Goal: Task Accomplishment & Management: Complete application form

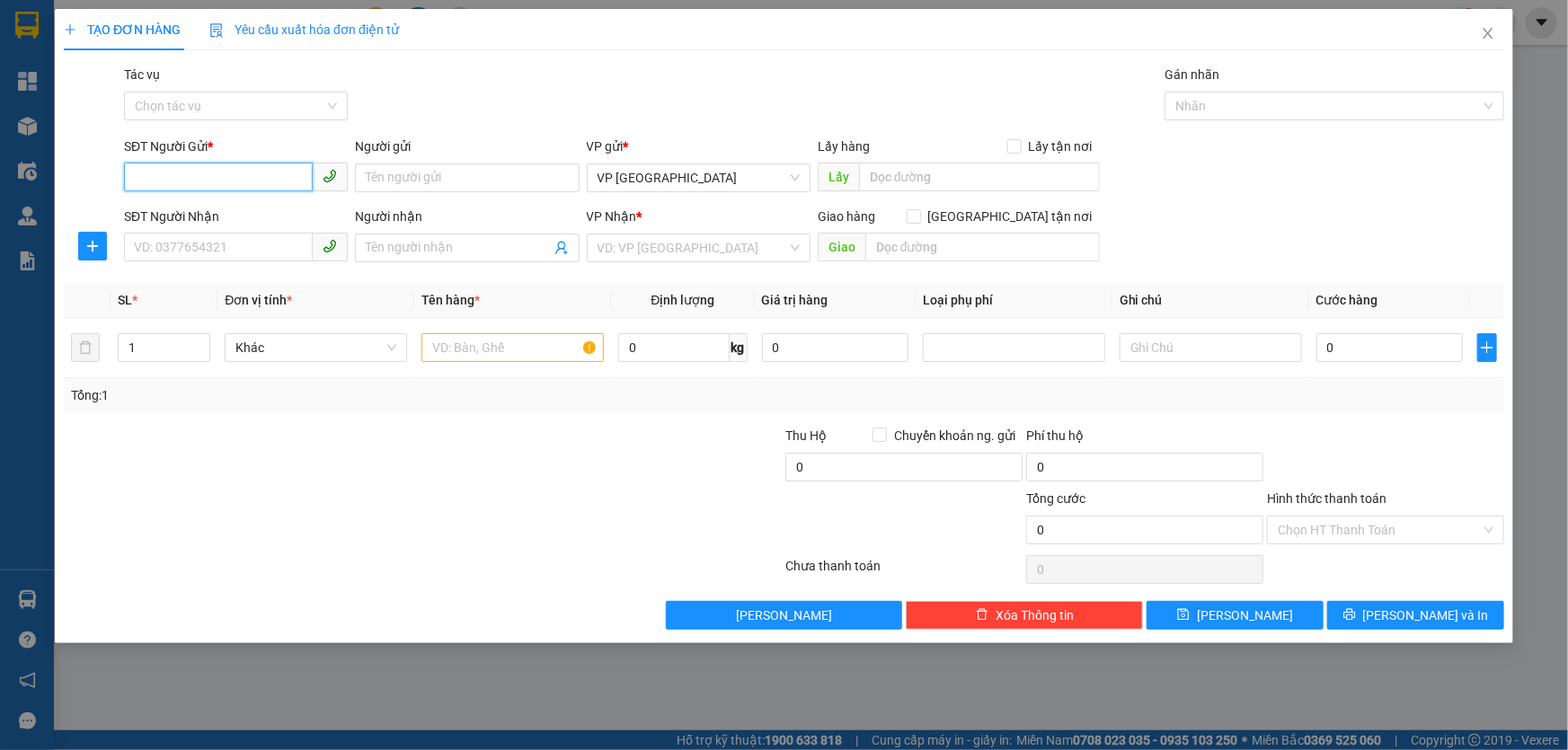
click at [189, 177] on input "SĐT Người Gửi *" at bounding box center [218, 177] width 188 height 29
type input "0334073920"
click at [234, 243] on input "SĐT Người Nhận" at bounding box center [218, 247] width 188 height 29
type input "0904507707"
click at [732, 235] on input "search" at bounding box center [692, 247] width 189 height 27
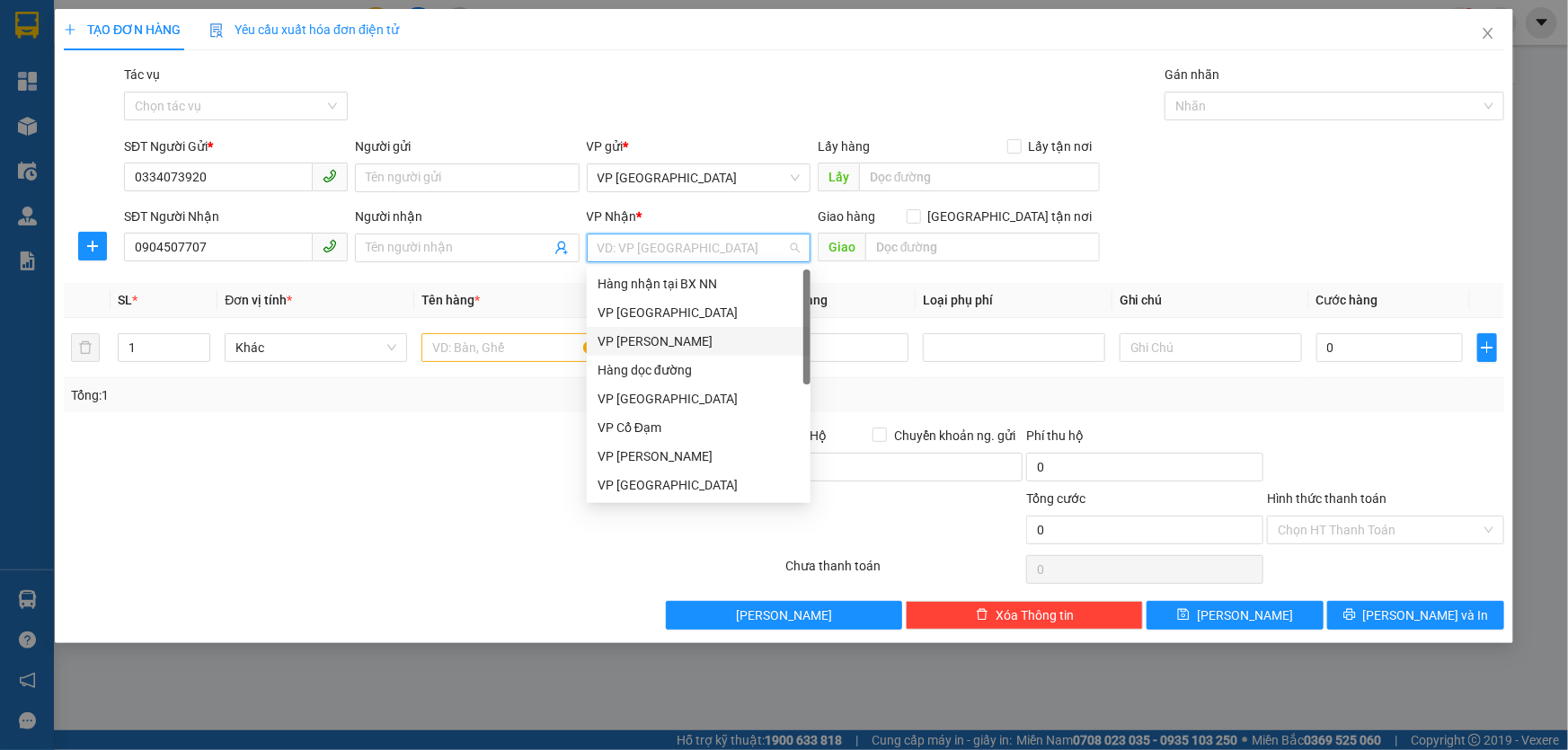
click at [634, 344] on div "VP [PERSON_NAME]" at bounding box center [698, 341] width 202 height 20
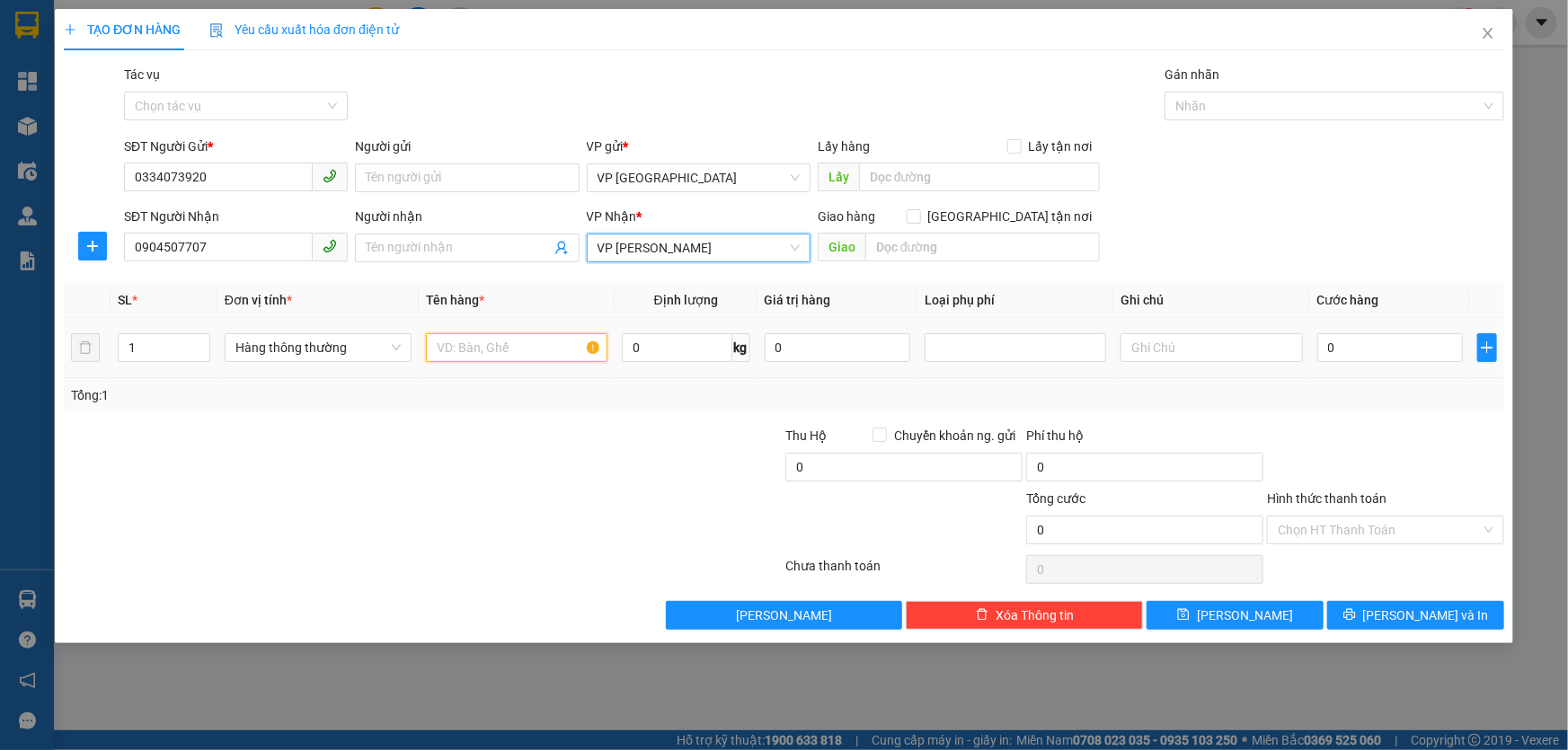
click at [505, 347] on input "text" at bounding box center [516, 347] width 182 height 29
type input "1 GIẤY TP"
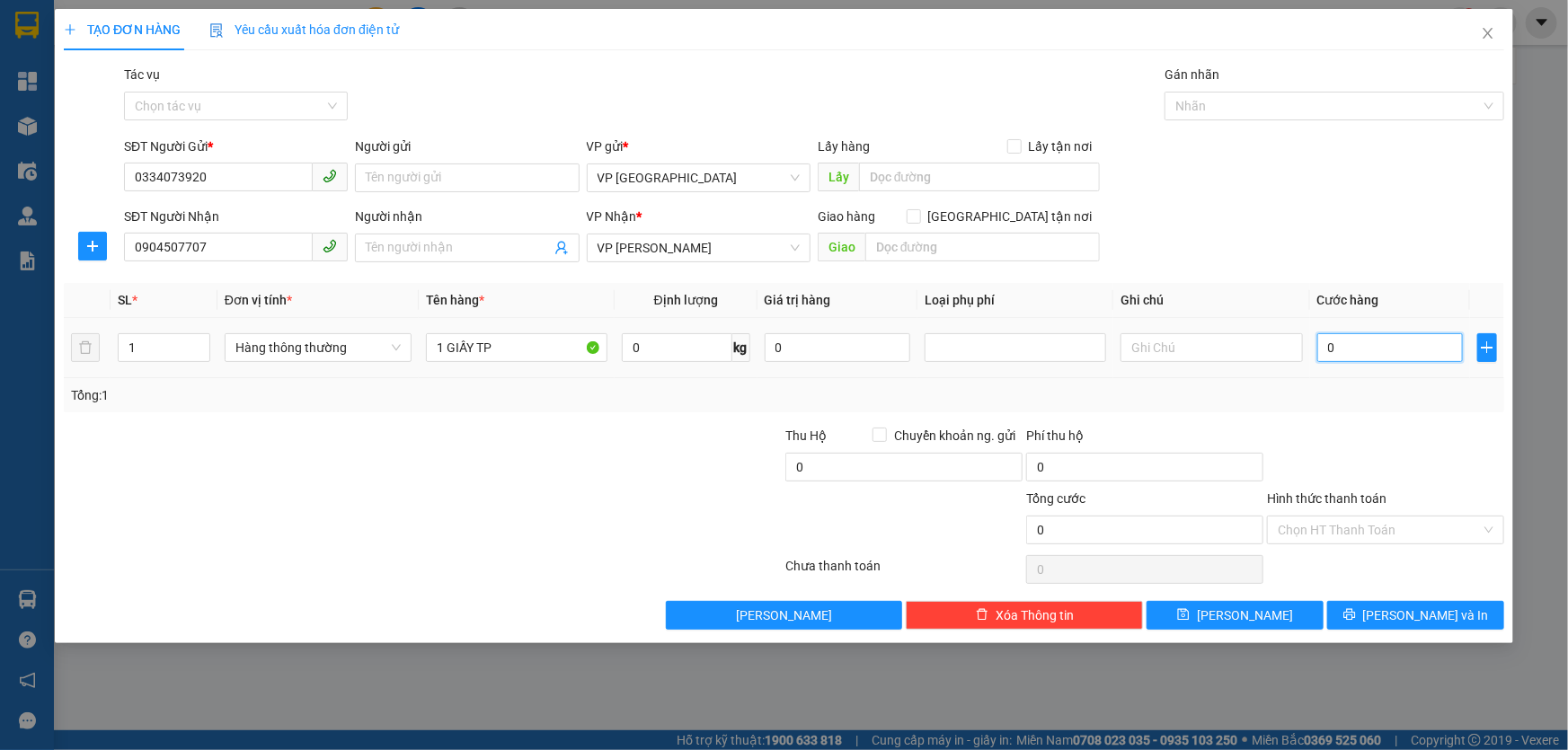
click at [1379, 351] on input "0" at bounding box center [1390, 347] width 147 height 29
type input "05"
type input "5"
type input "050"
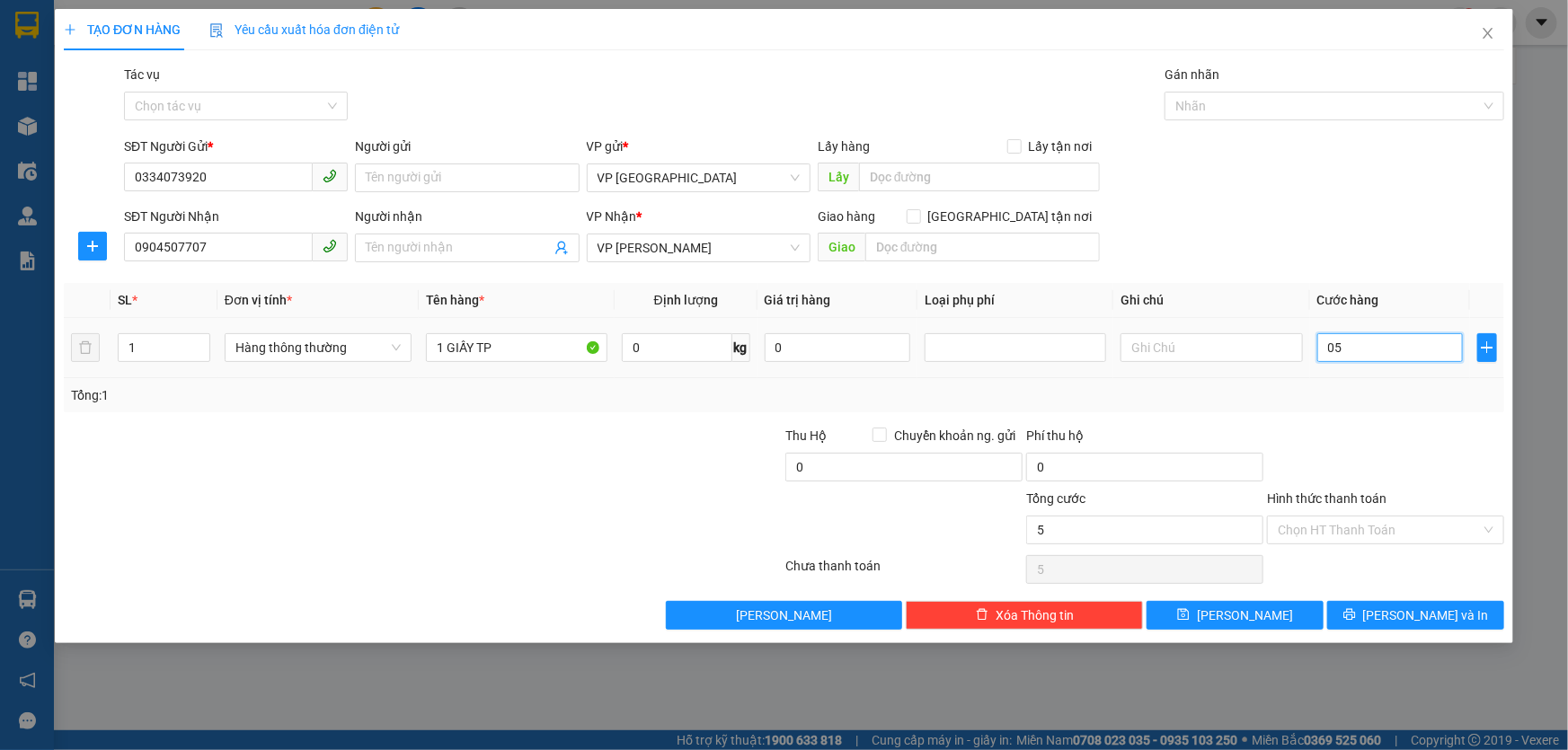
type input "50"
type input "50.000"
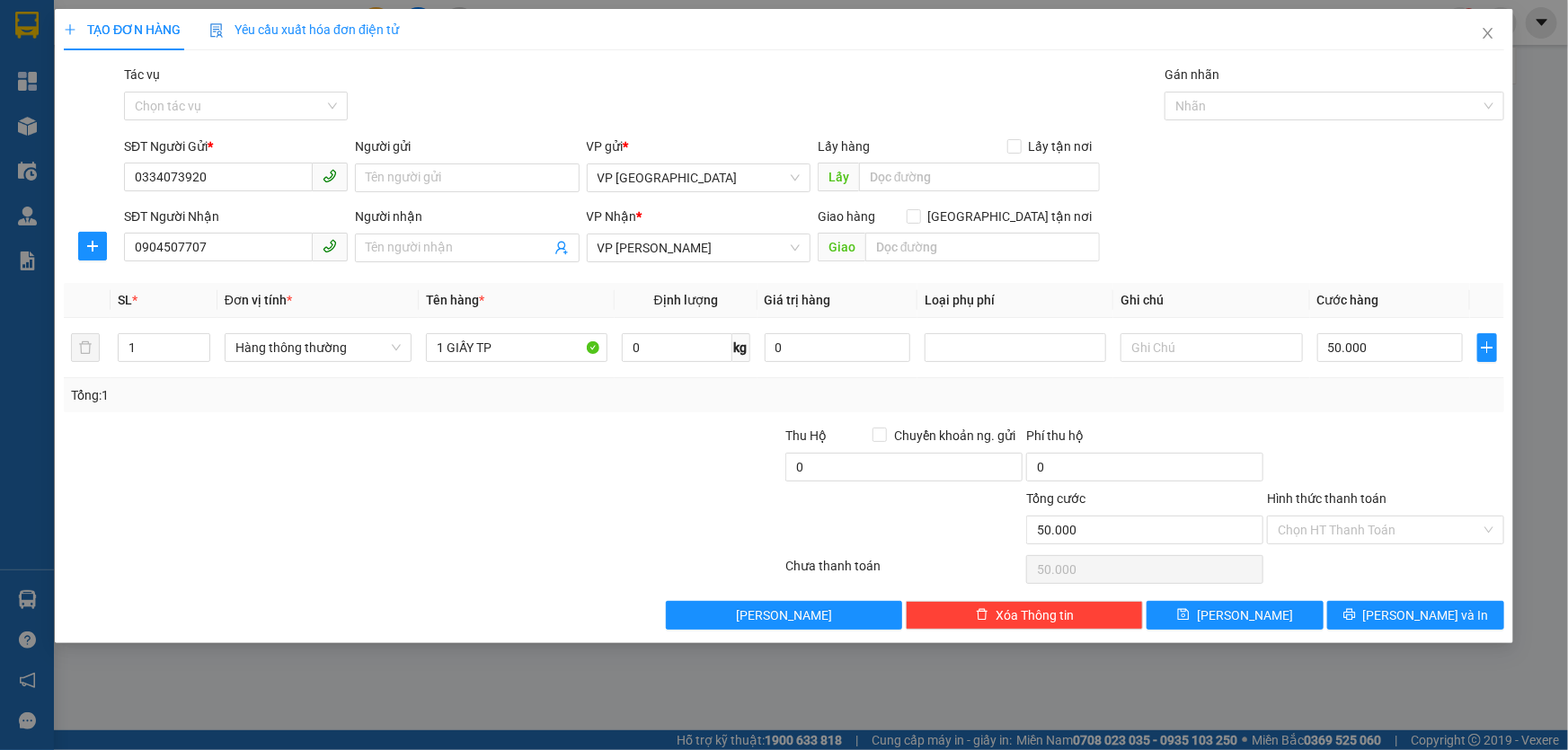
click at [1352, 423] on div "Transit Pickup Surcharge Ids Transit Deliver Surcharge Ids Transit Deliver Surc…" at bounding box center [784, 347] width 1440 height 565
click at [1368, 530] on input "Hình thức thanh toán" at bounding box center [1379, 530] width 203 height 27
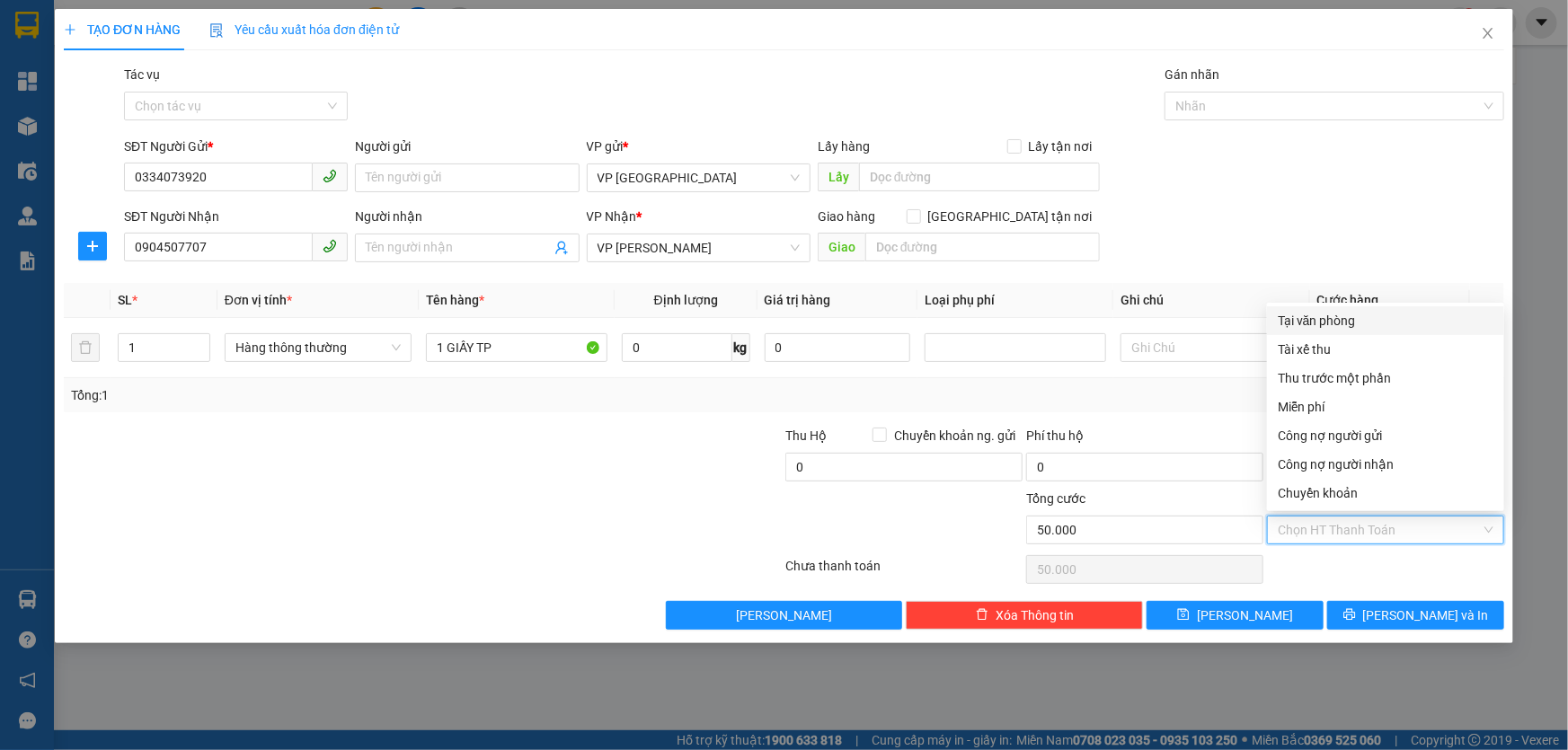
click at [1370, 225] on div "SĐT Người Nhận 0904507707 Người nhận Tên người nhận VP Nhận * VP [PERSON_NAME] …" at bounding box center [814, 238] width 1387 height 63
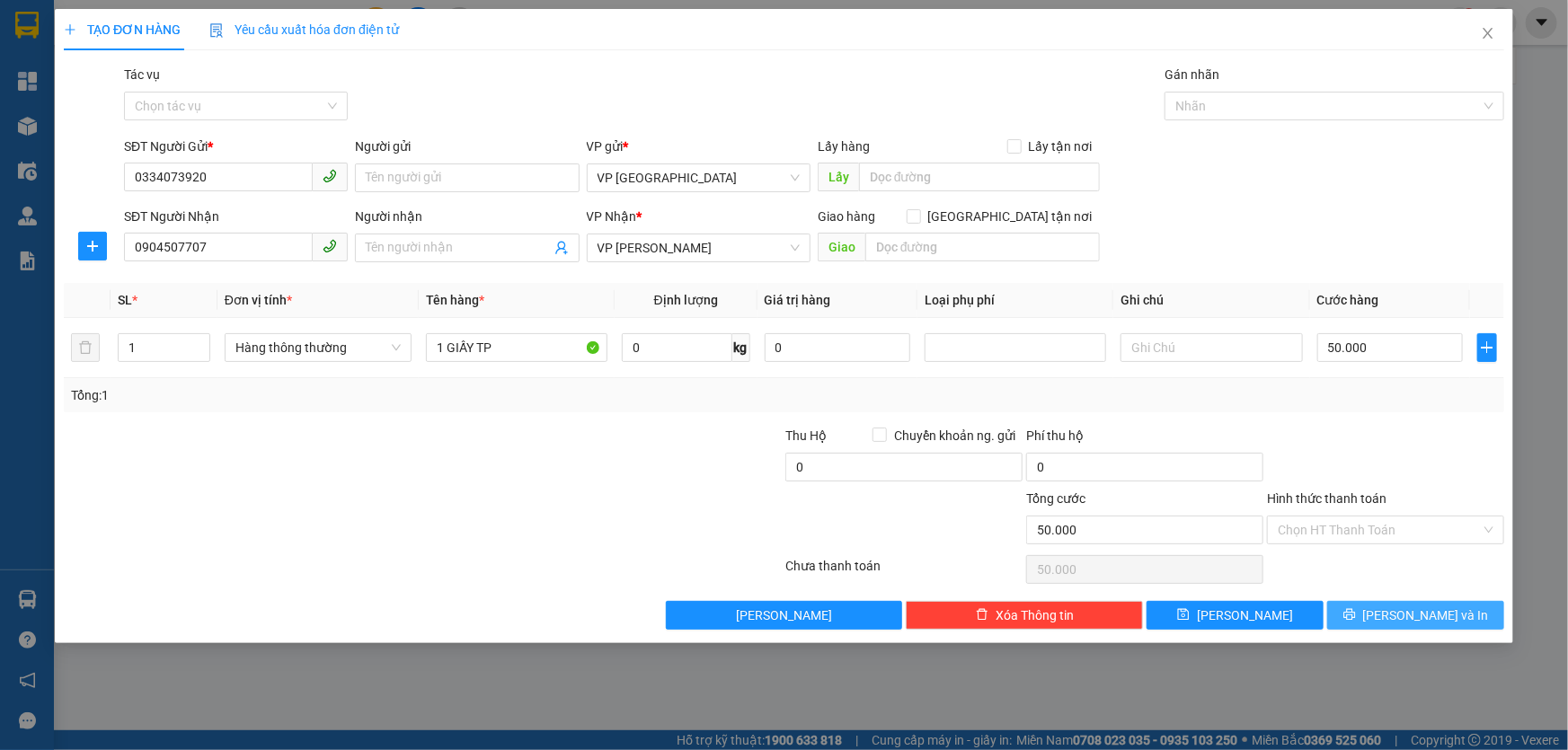
click at [1408, 611] on span "[PERSON_NAME] và In" at bounding box center [1426, 614] width 126 height 20
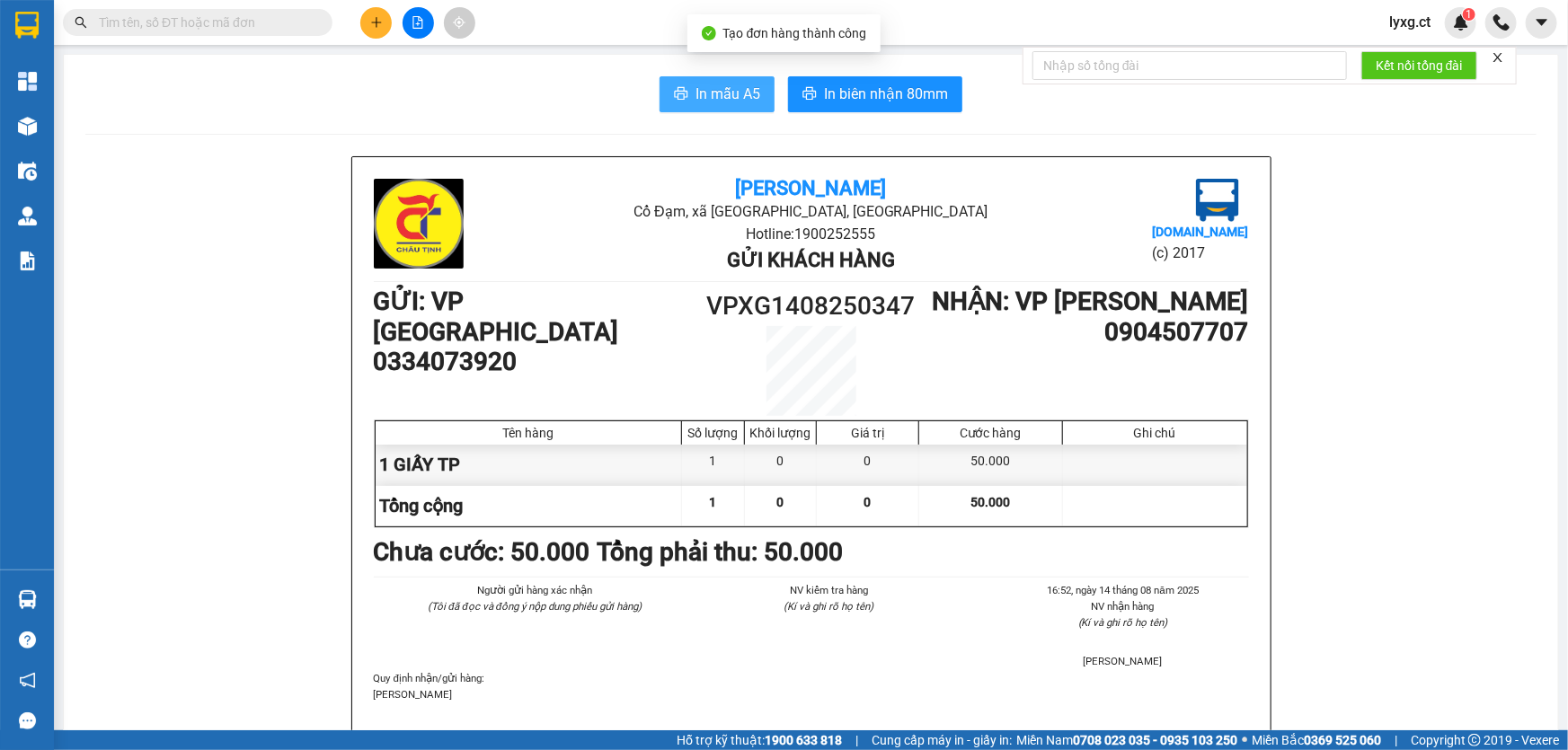
click at [696, 86] on span "In mẫu A5" at bounding box center [728, 94] width 65 height 23
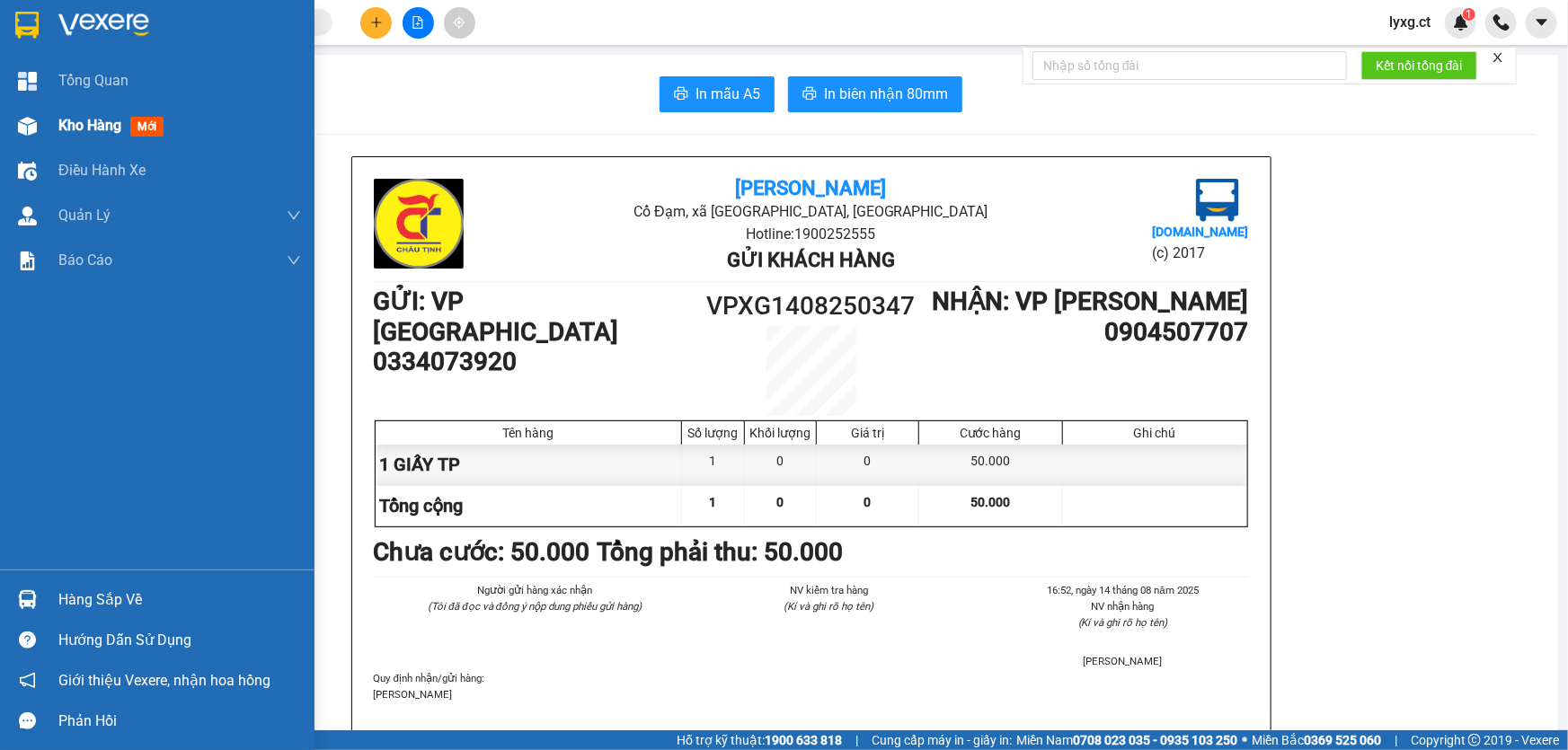
click at [84, 128] on span "Kho hàng" at bounding box center [89, 125] width 63 height 17
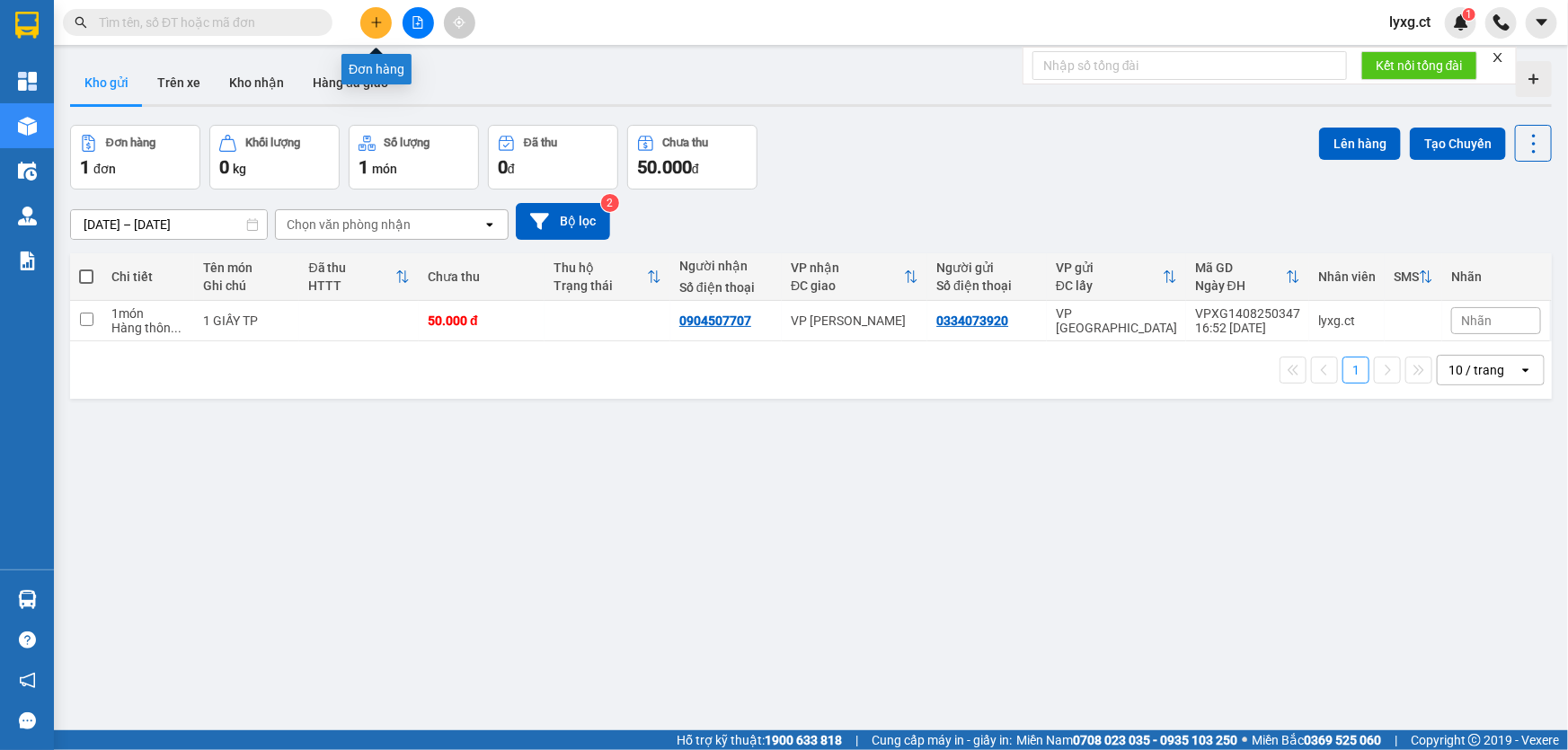
click at [377, 24] on icon "plus" at bounding box center [376, 22] width 12 height 12
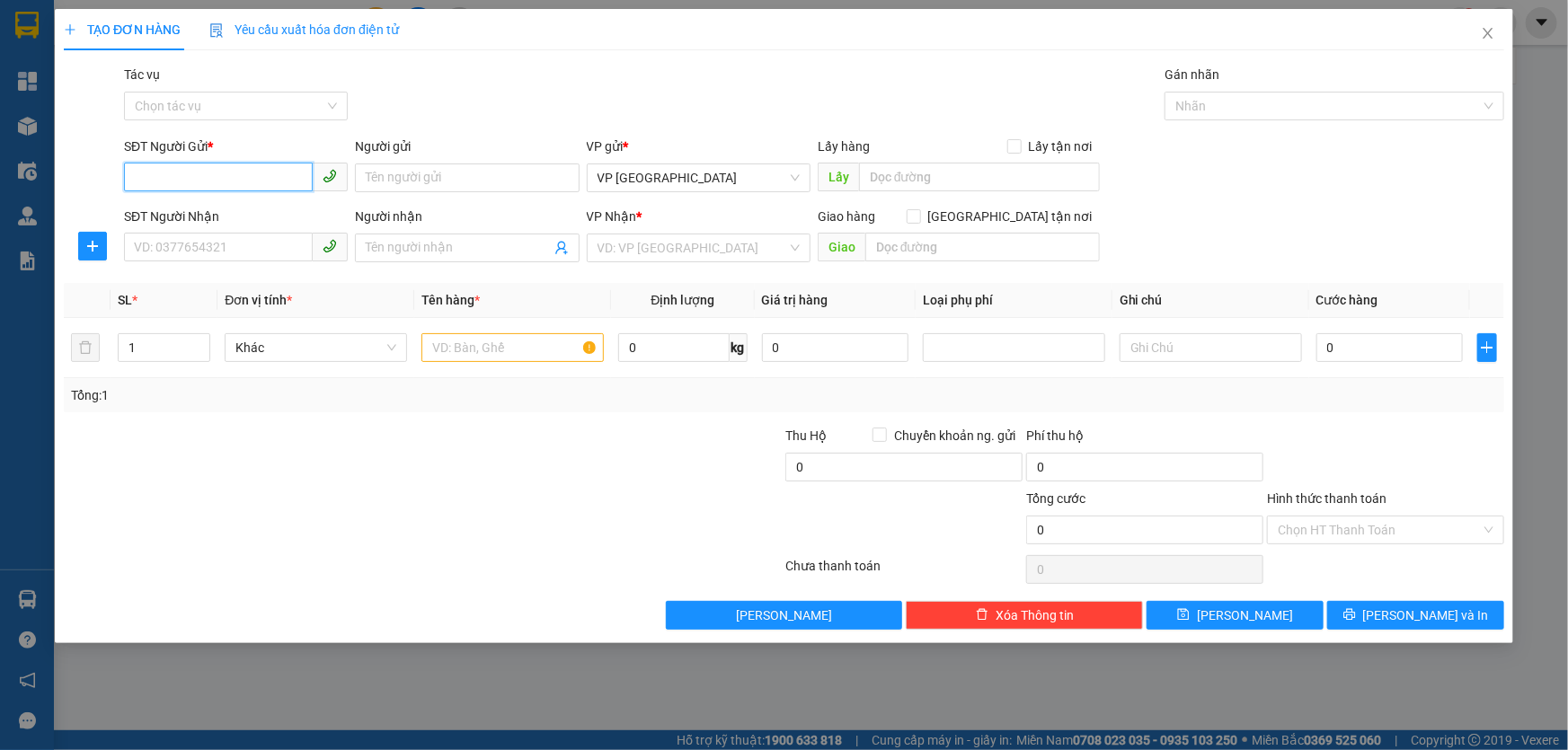
click at [199, 179] on input "SĐT Người Gửi *" at bounding box center [218, 177] width 188 height 29
type input "0335028934"
click at [266, 246] on input "SĐT Người Nhận" at bounding box center [218, 247] width 188 height 29
drag, startPoint x: 242, startPoint y: 173, endPoint x: 80, endPoint y: 173, distance: 162.0
click at [80, 173] on div "SĐT Người Gửi * 0335028934 0335028934 Người gửi Tên người gửi VP gửi * VP [GEOG…" at bounding box center [784, 168] width 1444 height 63
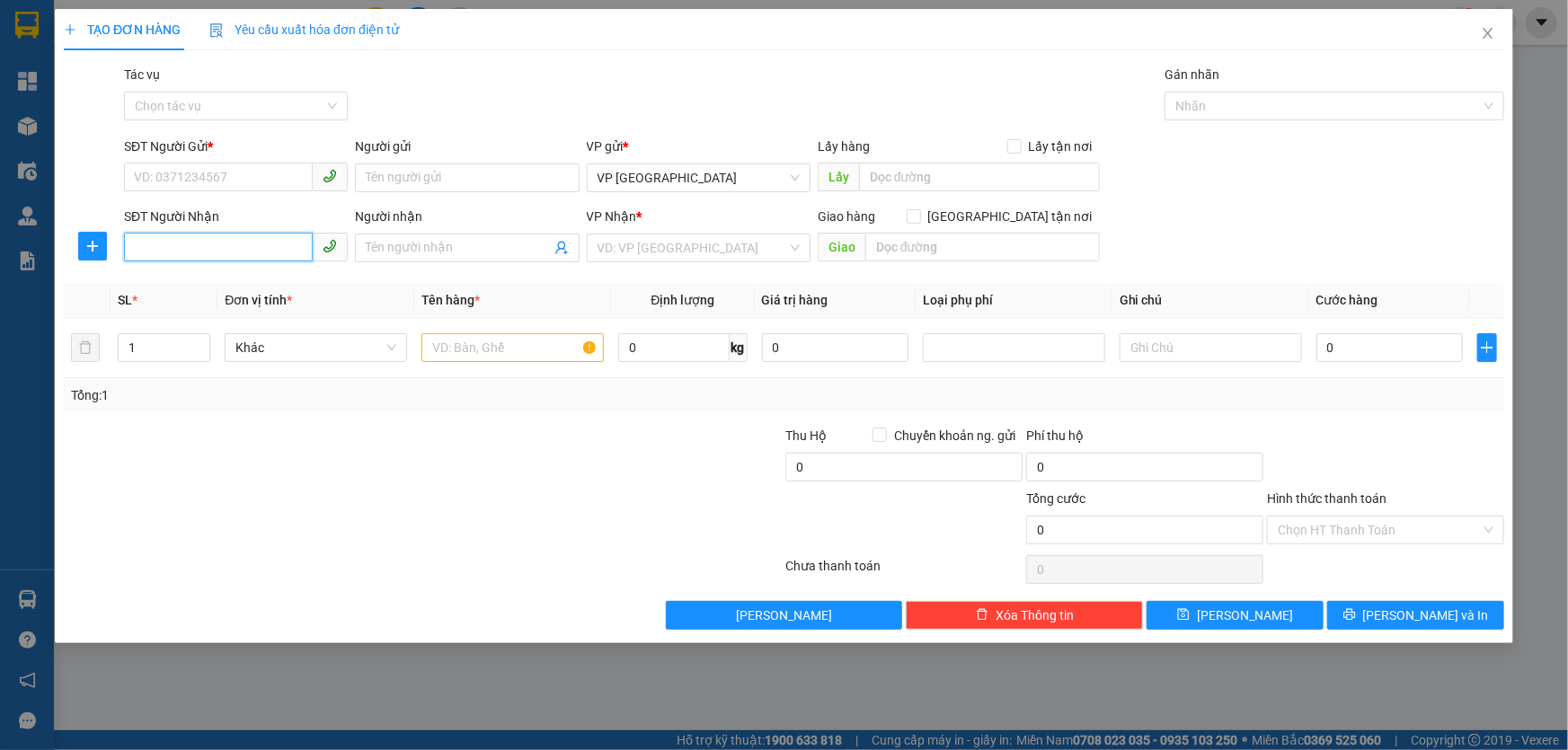
click at [166, 257] on input "SĐT Người Nhận" at bounding box center [218, 247] width 188 height 29
paste input "0335028934"
type input "0335028934"
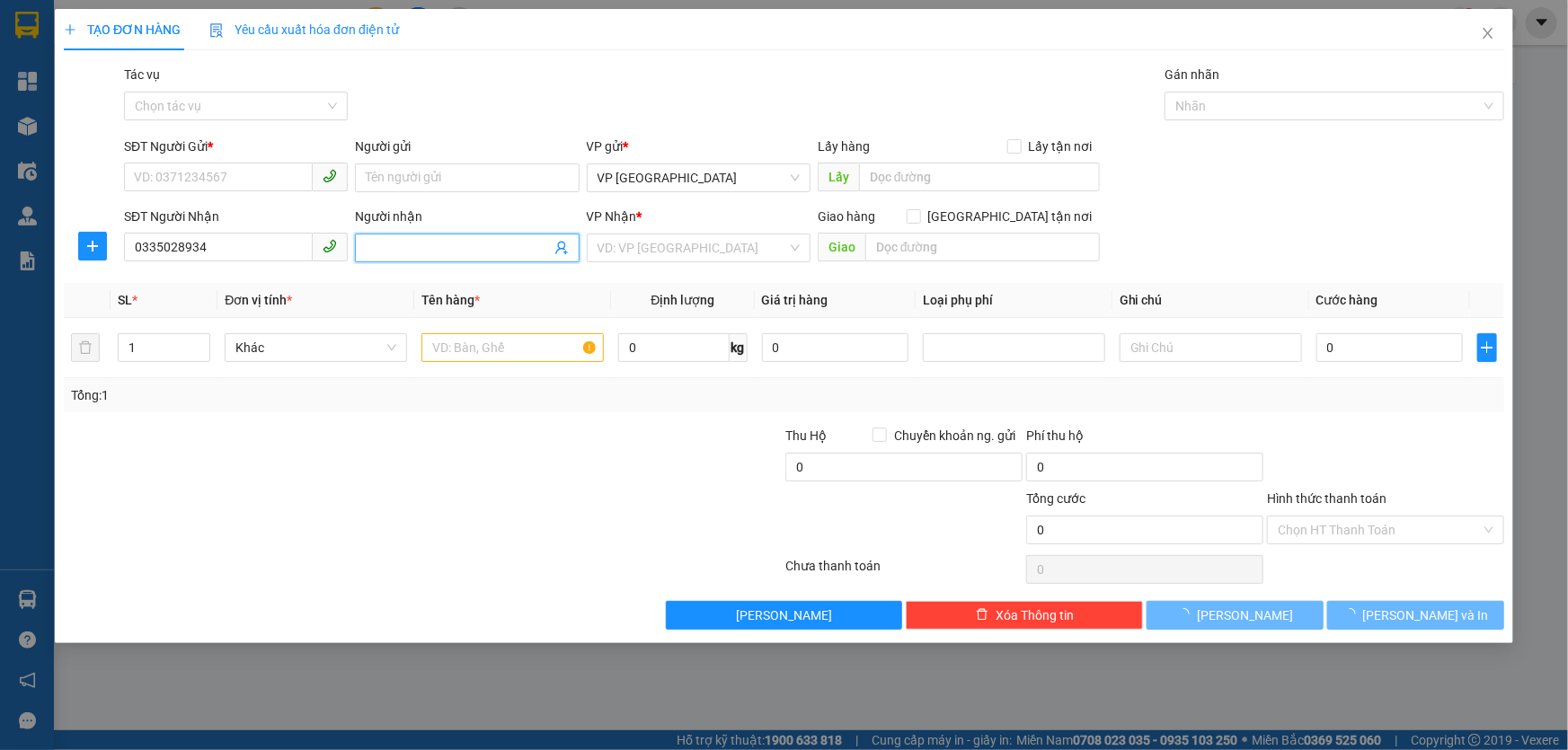
click at [392, 243] on input "Người nhận" at bounding box center [457, 247] width 184 height 20
type input "CHỊ NGỌC"
click at [243, 168] on input "SĐT Người Gửi *" at bounding box center [218, 177] width 188 height 29
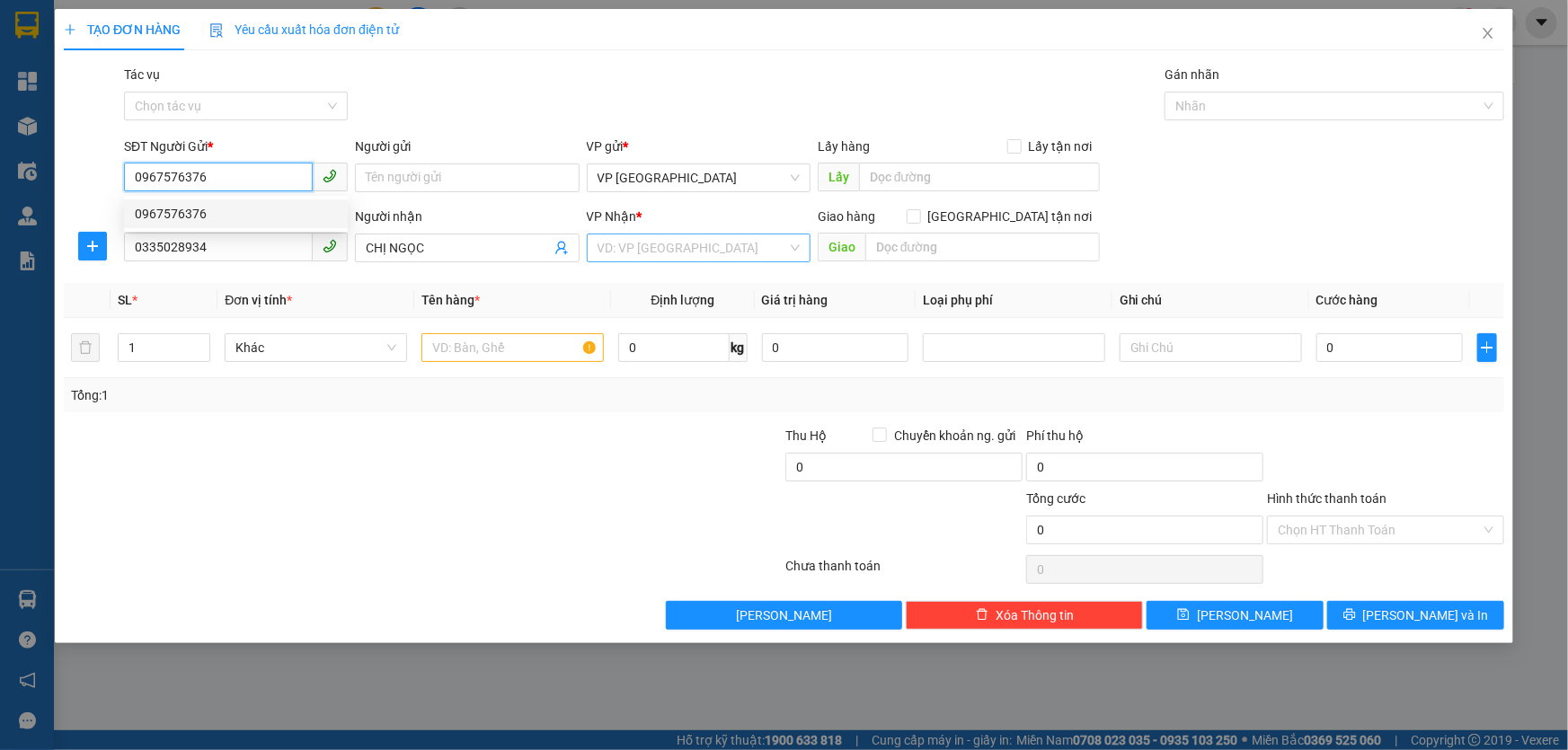
type input "0967576376"
click at [656, 250] on input "search" at bounding box center [692, 247] width 189 height 27
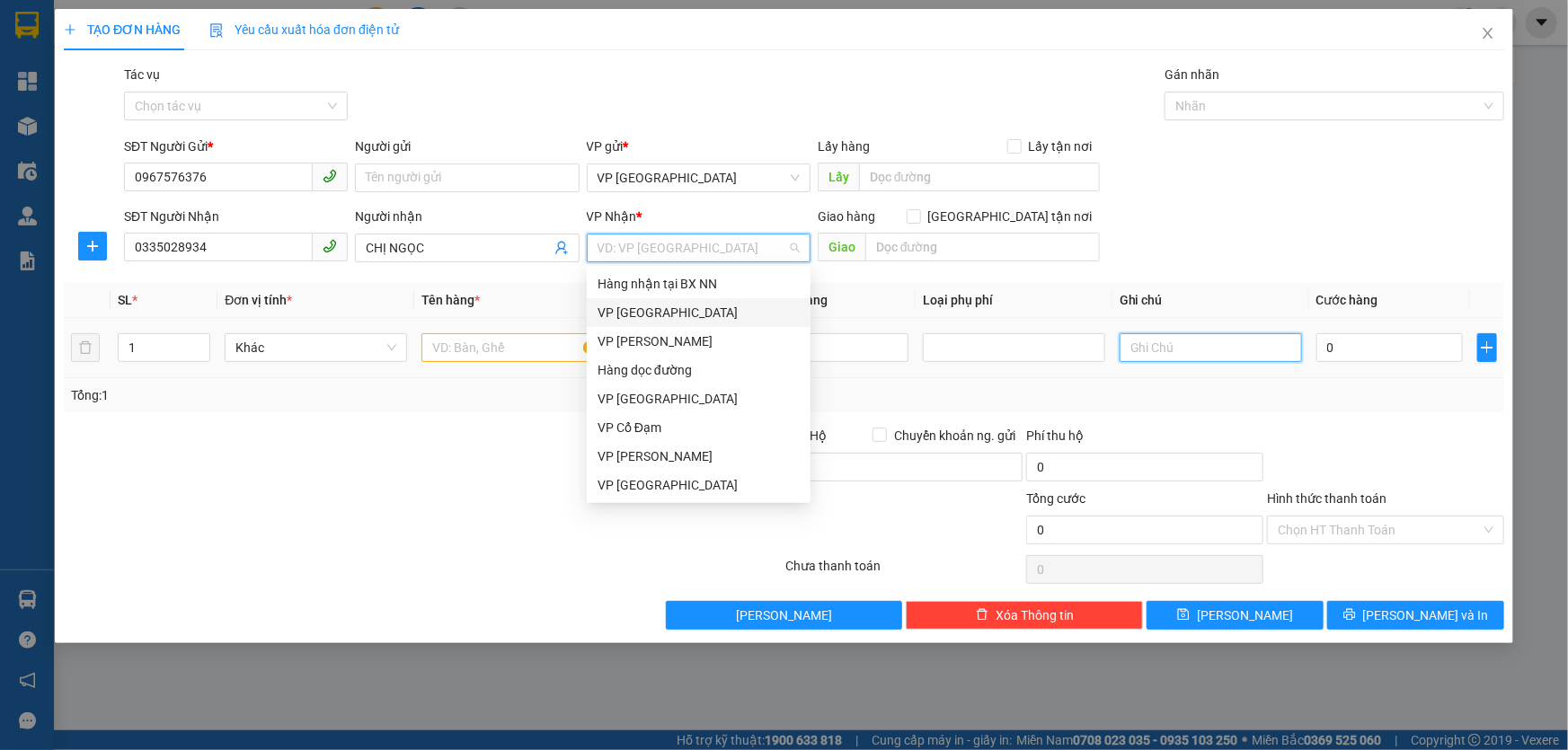
click at [1230, 345] on input "text" at bounding box center [1210, 347] width 183 height 29
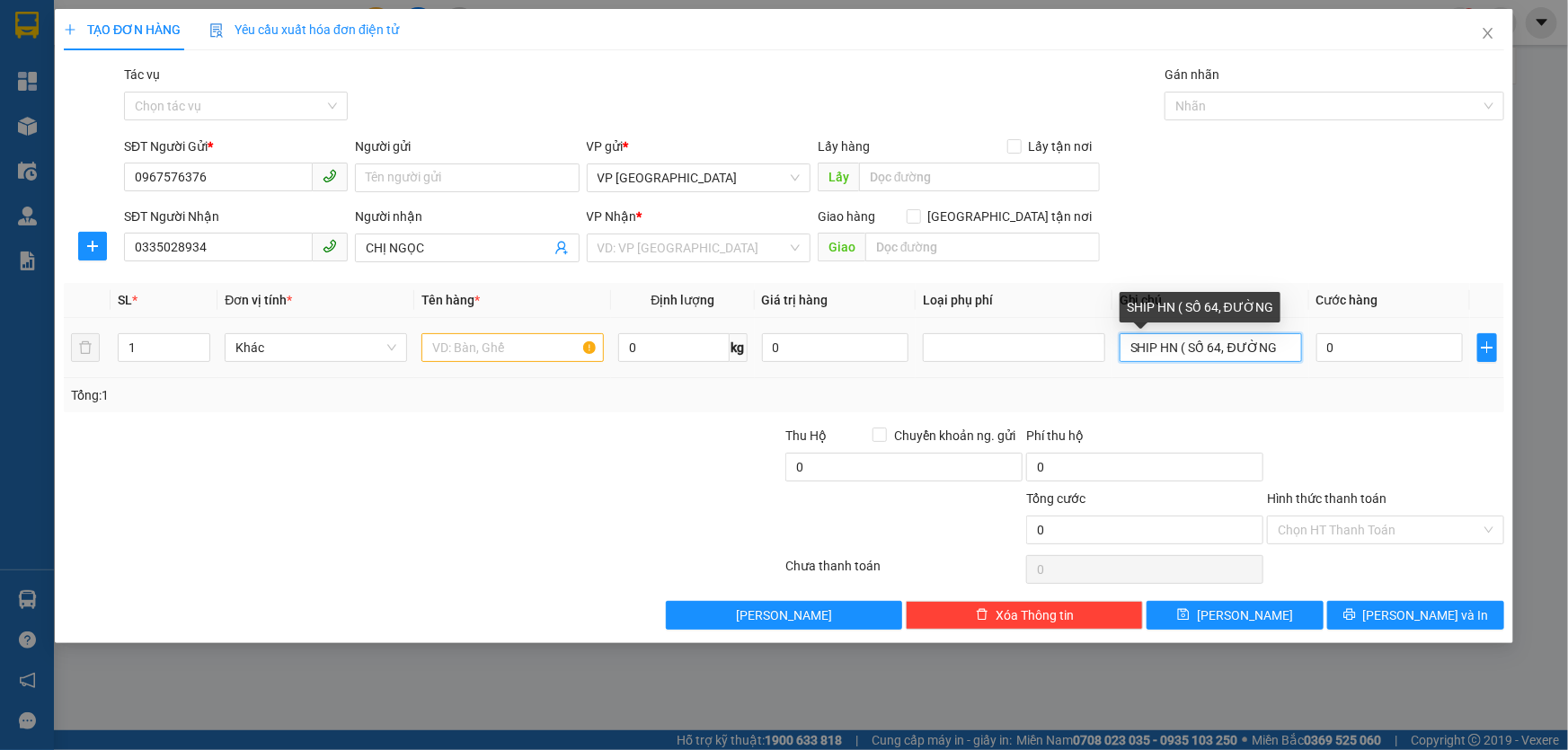
click at [1222, 349] on input "SHIP HN ( SỐ 64, ĐƯỜNG" at bounding box center [1210, 347] width 183 height 29
click at [1229, 351] on input "SHIP HN ( SỐ 64, ĐƯỜNG" at bounding box center [1210, 347] width 183 height 29
click at [1294, 345] on input "SHIP HN ( SỐ 64, NGÕ 106, ĐƯỜNG" at bounding box center [1210, 347] width 183 height 29
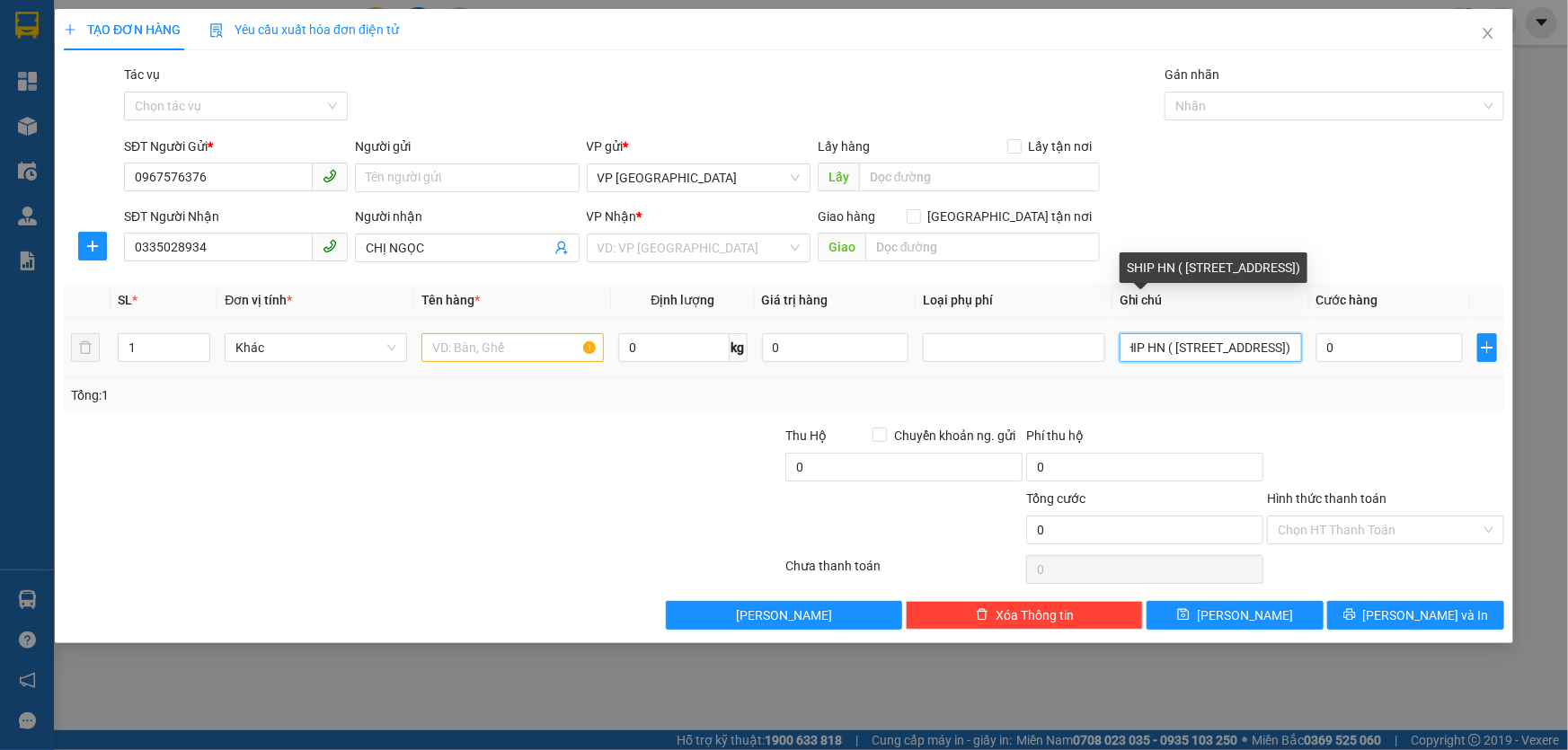
scroll to position [0, 264]
type input "SHIP HN ( [STREET_ADDRESS])"
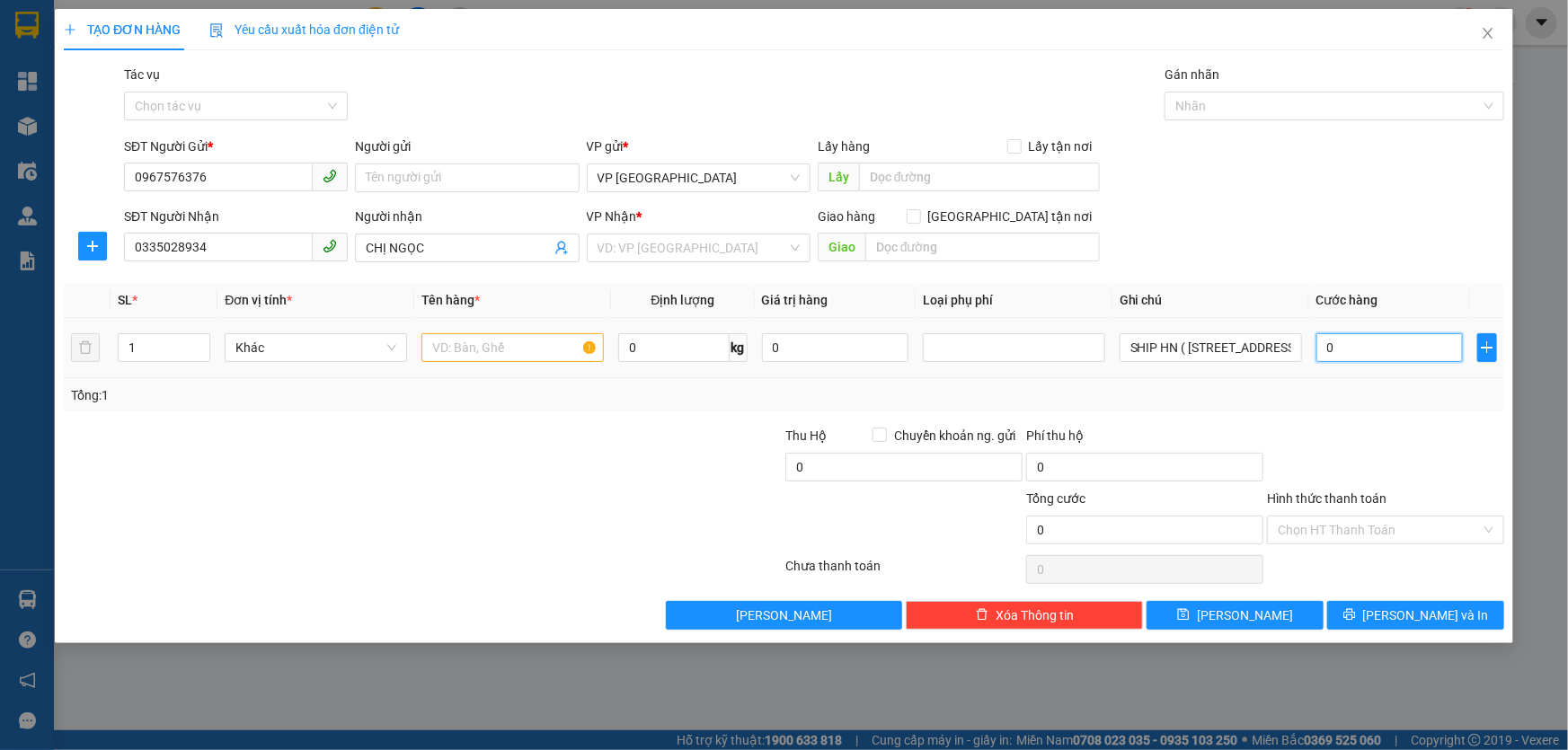
click at [1394, 357] on input "0" at bounding box center [1389, 347] width 147 height 29
type input "3"
type input "30"
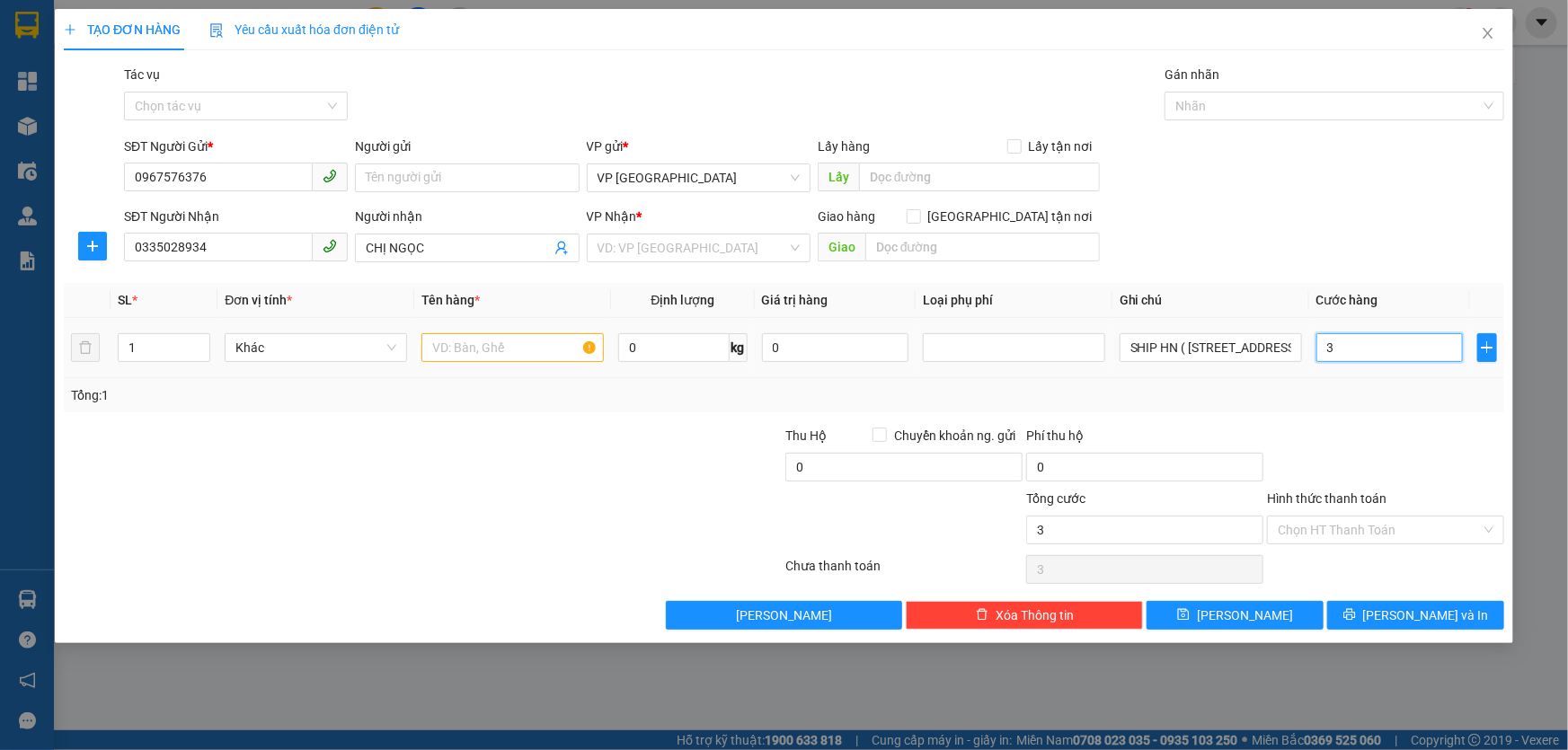
type input "30"
type input "30.000"
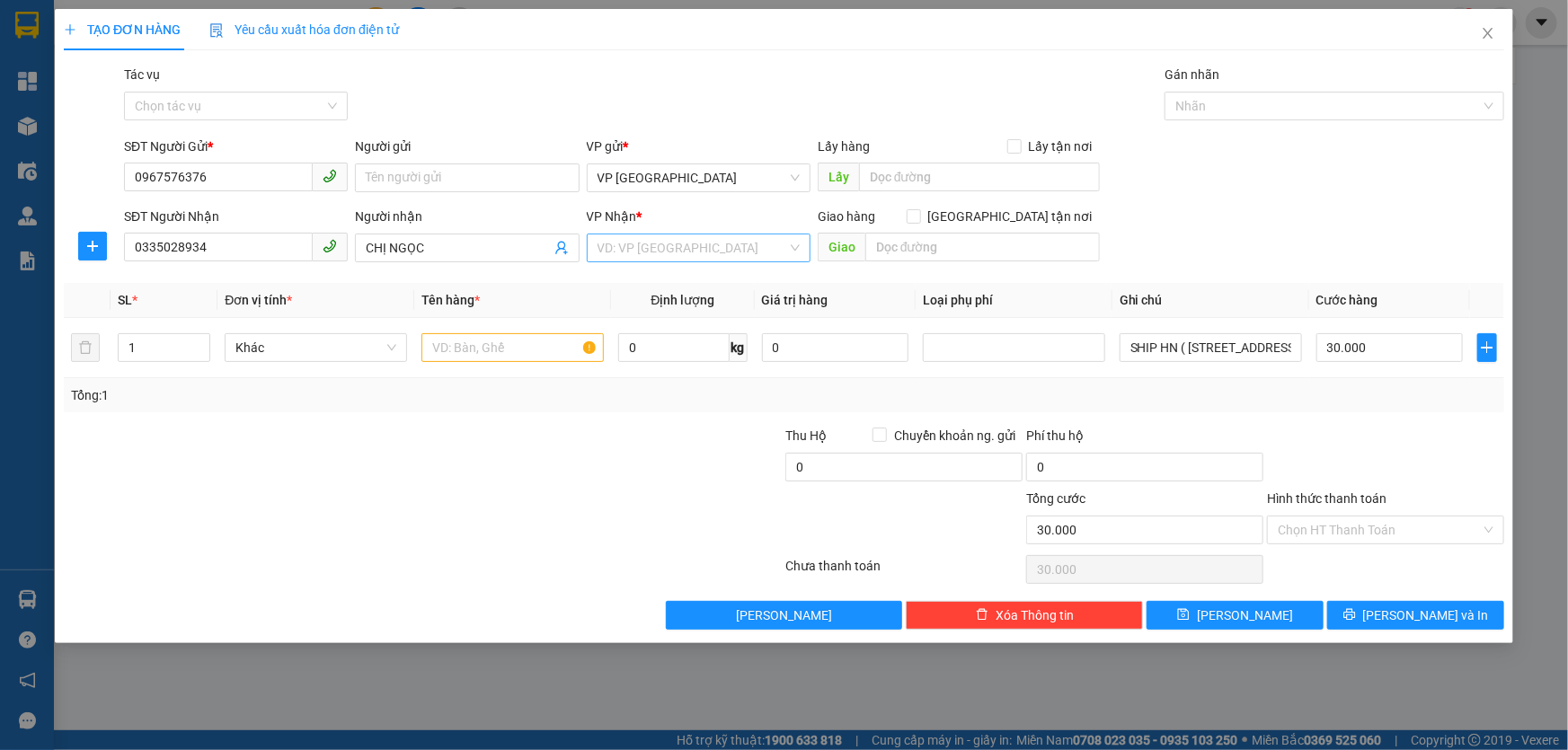
click at [684, 247] on input "search" at bounding box center [692, 247] width 189 height 27
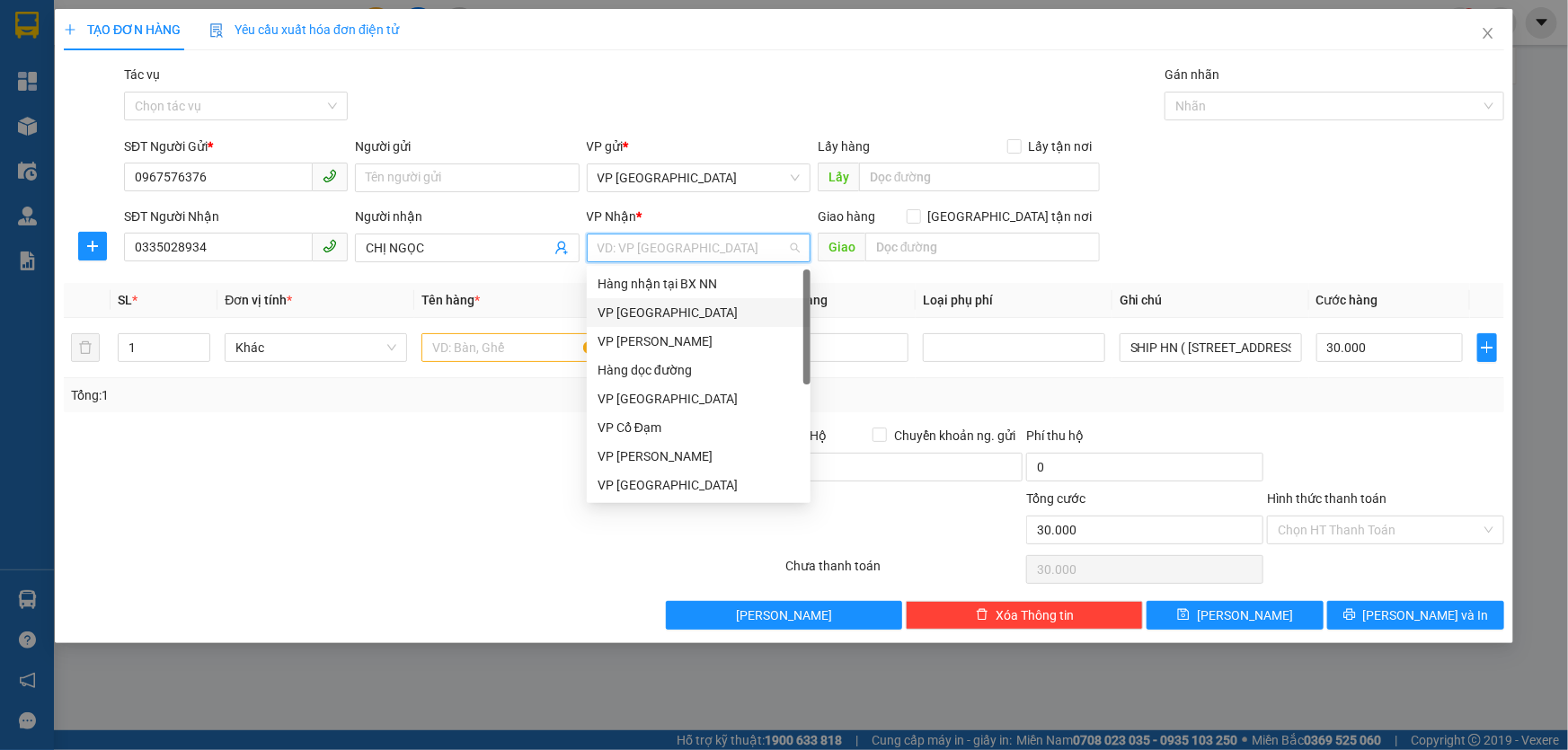
click at [641, 311] on div "VP [GEOGRAPHIC_DATA]" at bounding box center [698, 312] width 202 height 20
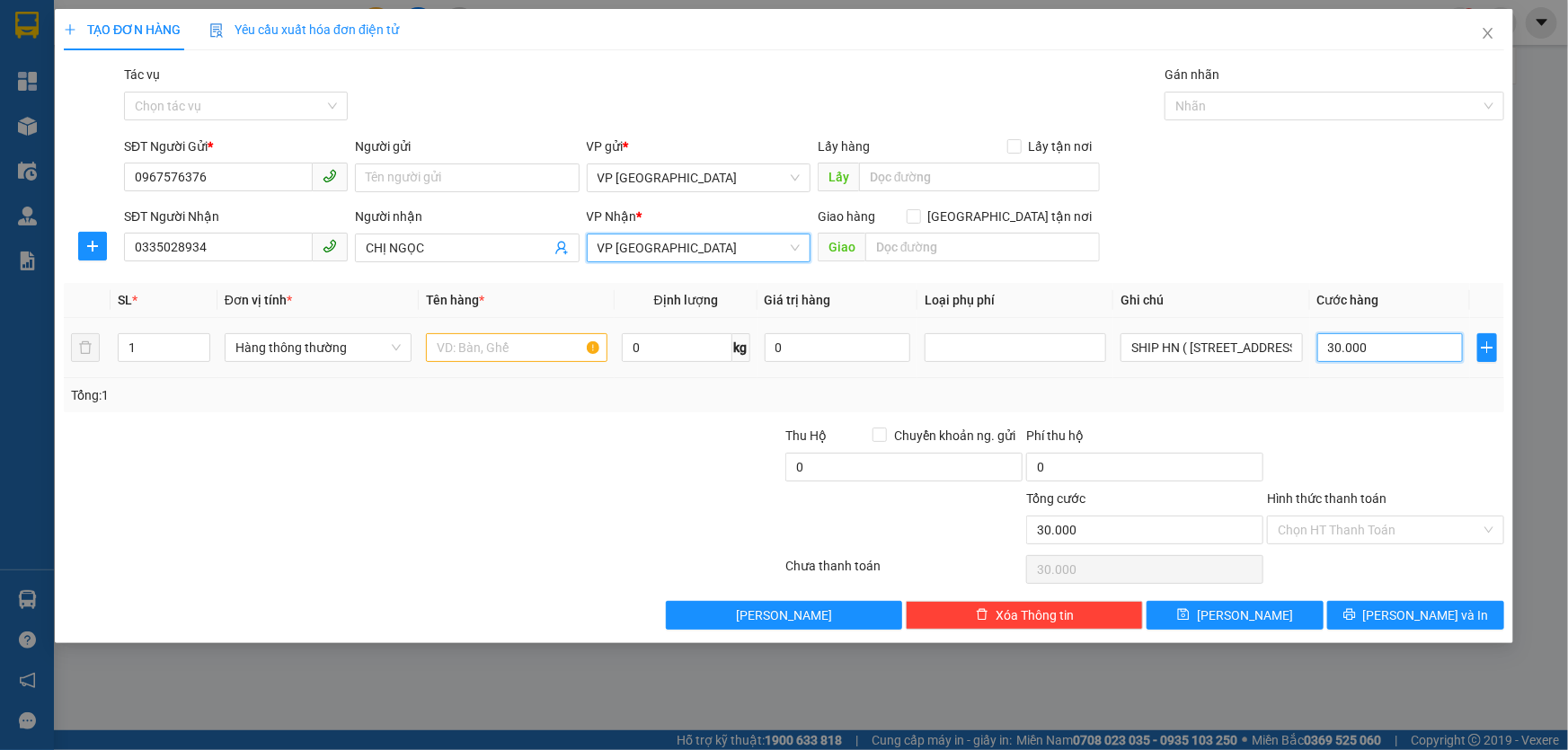
click at [1377, 348] on input "30.000" at bounding box center [1390, 347] width 147 height 29
type input "8"
type input "80"
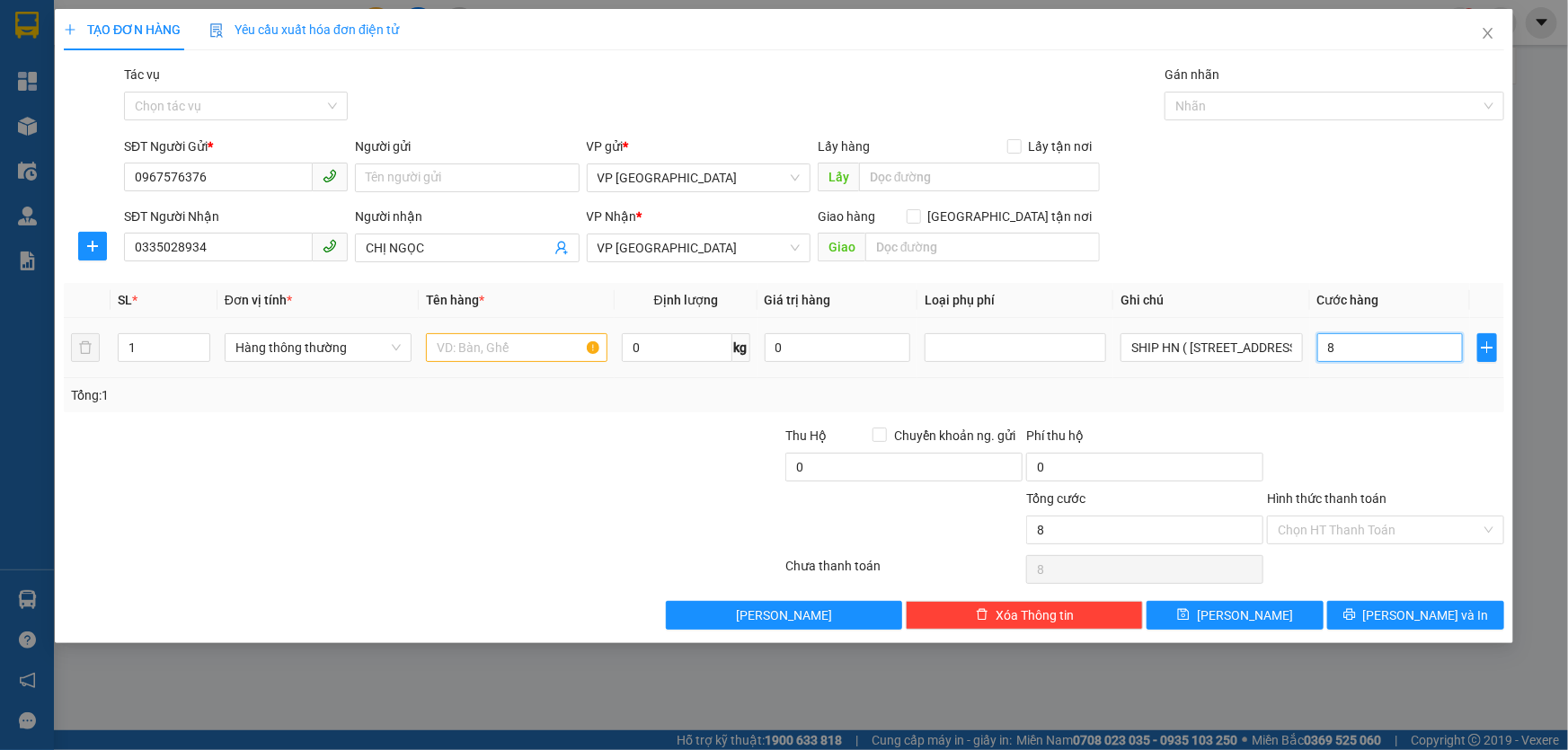
type input "80"
type input "80.000"
click at [1384, 416] on div "Transit Pickup Surcharge Ids Transit Deliver Surcharge Ids Transit Deliver Surc…" at bounding box center [784, 347] width 1440 height 565
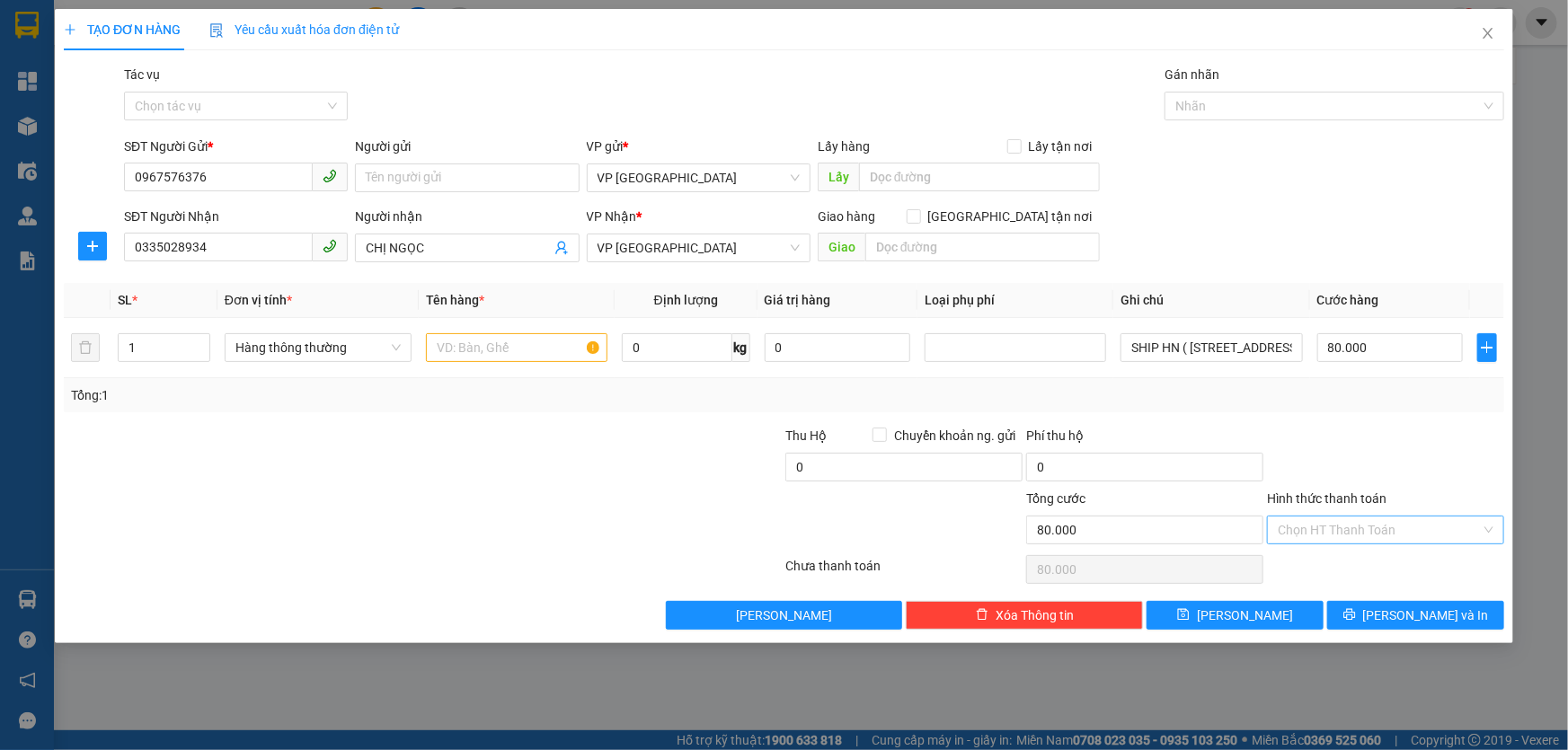
click at [1394, 524] on input "Hình thức thanh toán" at bounding box center [1379, 530] width 203 height 27
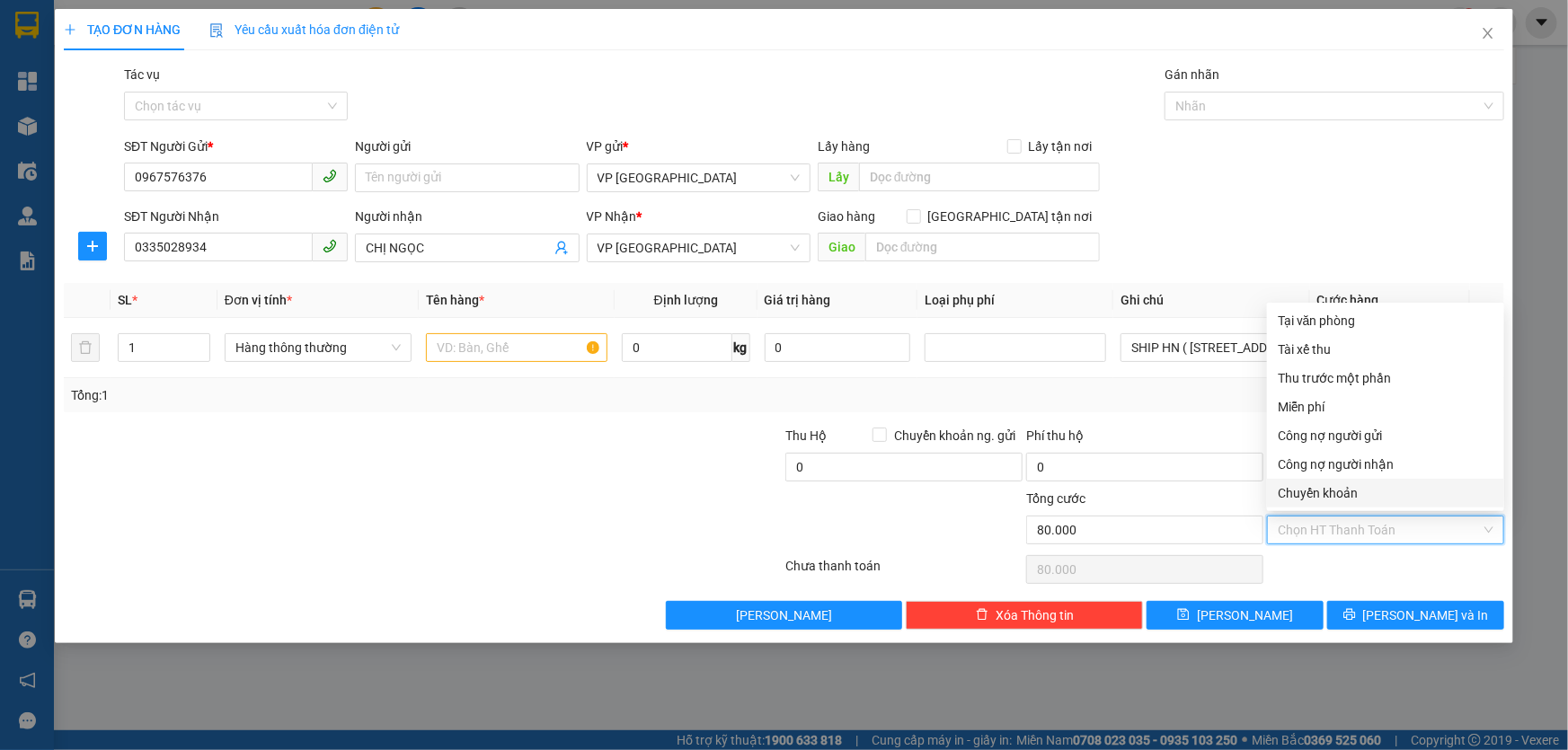
click at [1370, 489] on div "Chuyển khoản" at bounding box center [1384, 493] width 216 height 20
type input "0"
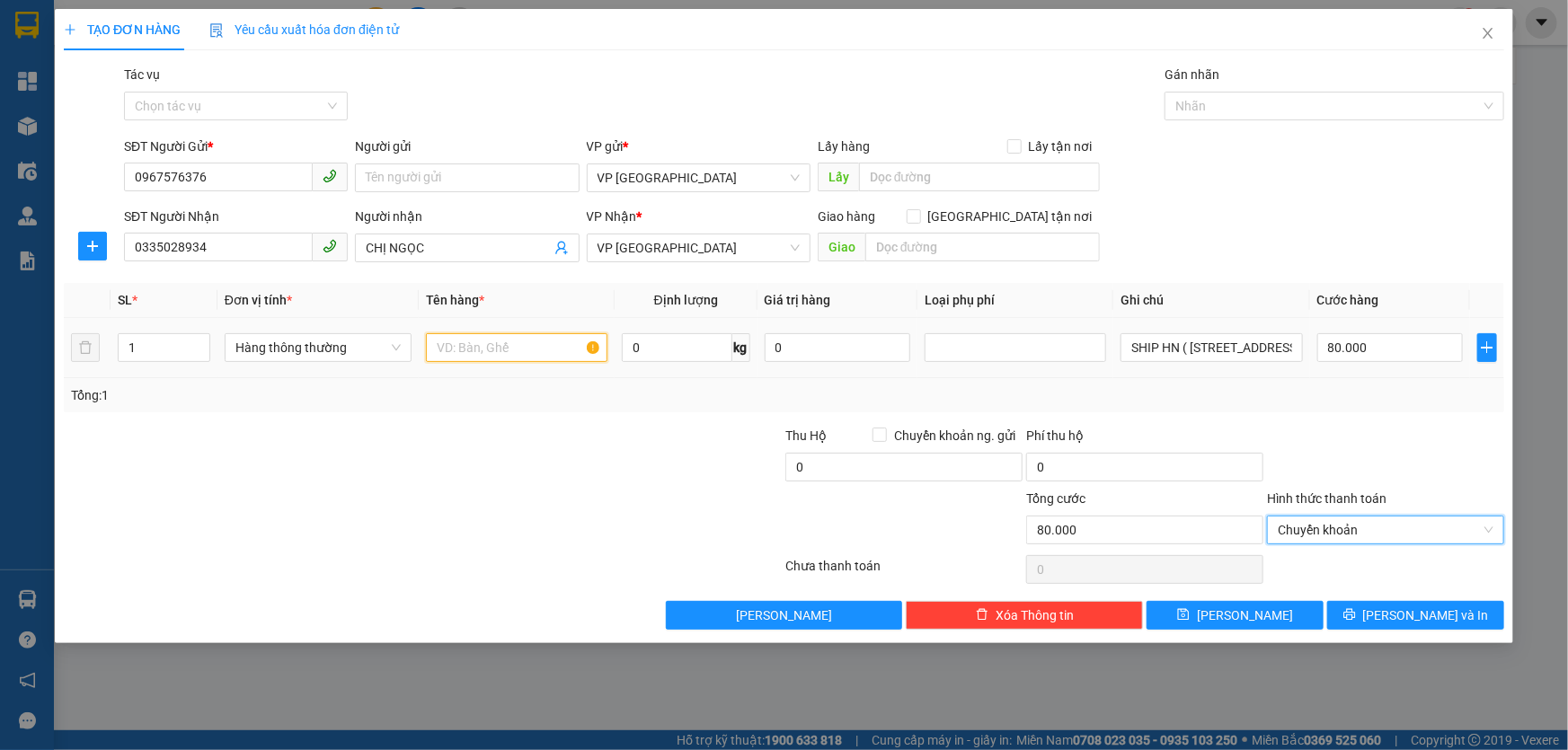
click at [539, 350] on input "text" at bounding box center [516, 347] width 182 height 29
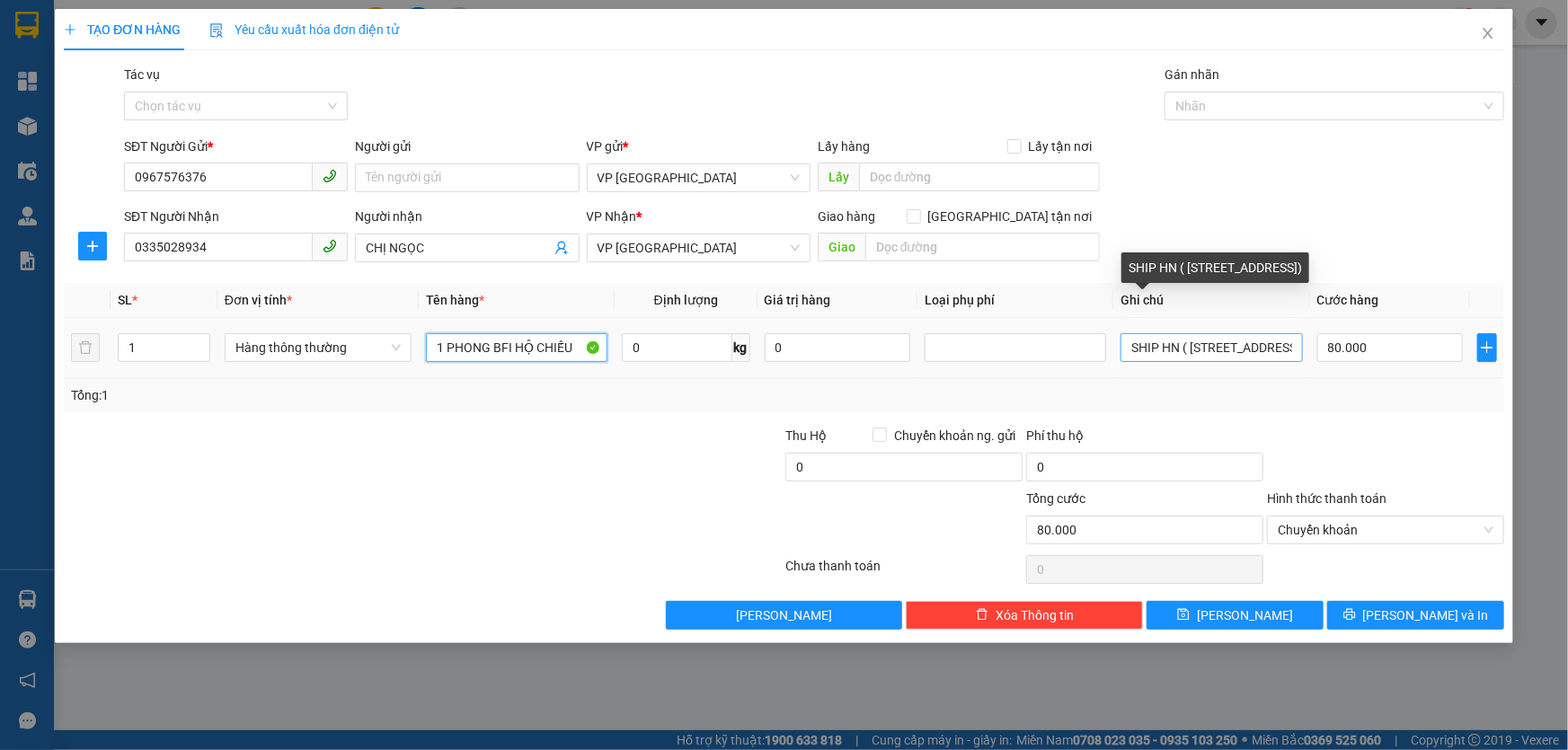
type input "1 PHONG BFI HỘ CHIẾU"
click at [1128, 345] on input "SHIP HN ( [STREET_ADDRESS])" at bounding box center [1210, 347] width 182 height 29
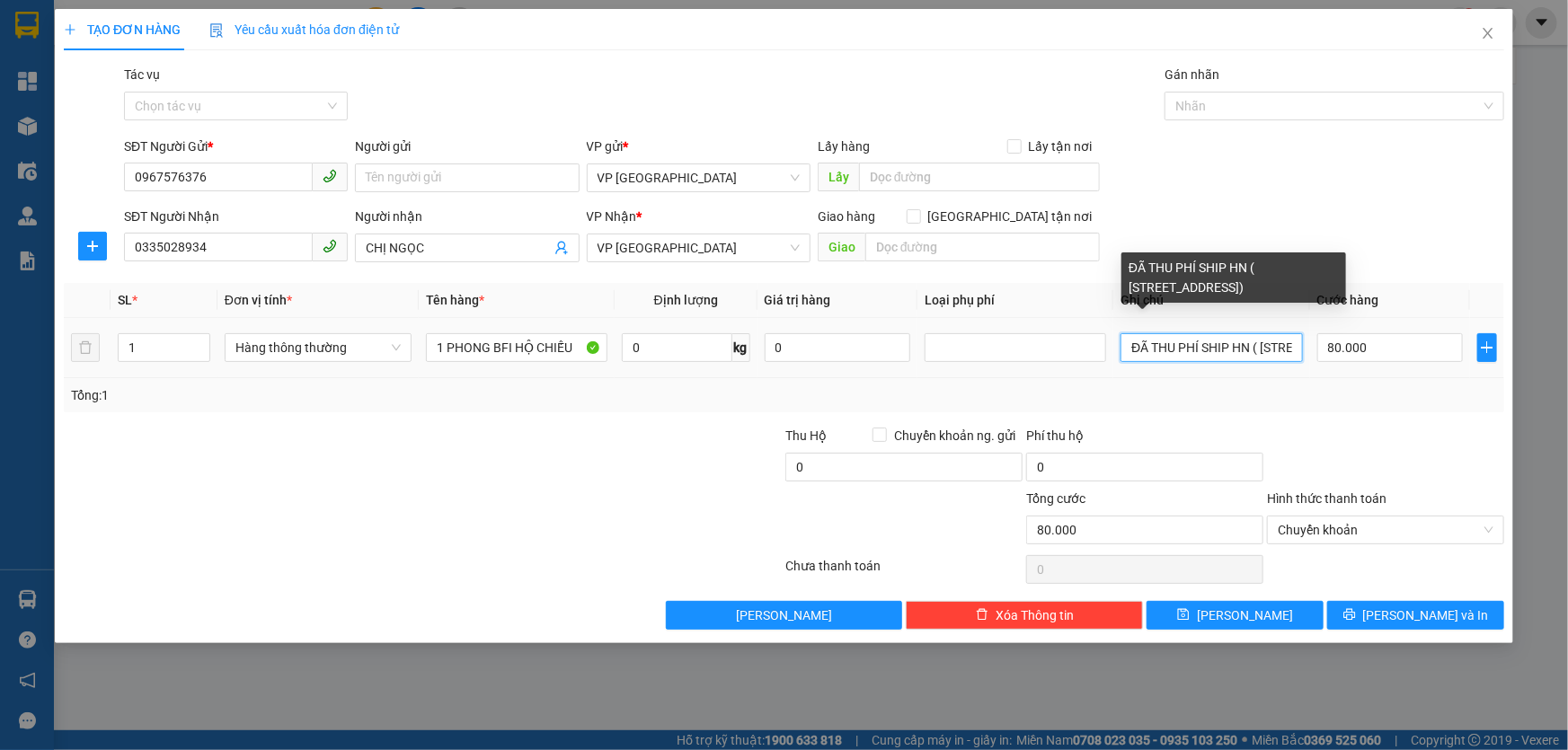
click at [1253, 345] on input "ĐÃ THU PHÍ SHIP HN ( [STREET_ADDRESS])" at bounding box center [1210, 347] width 182 height 29
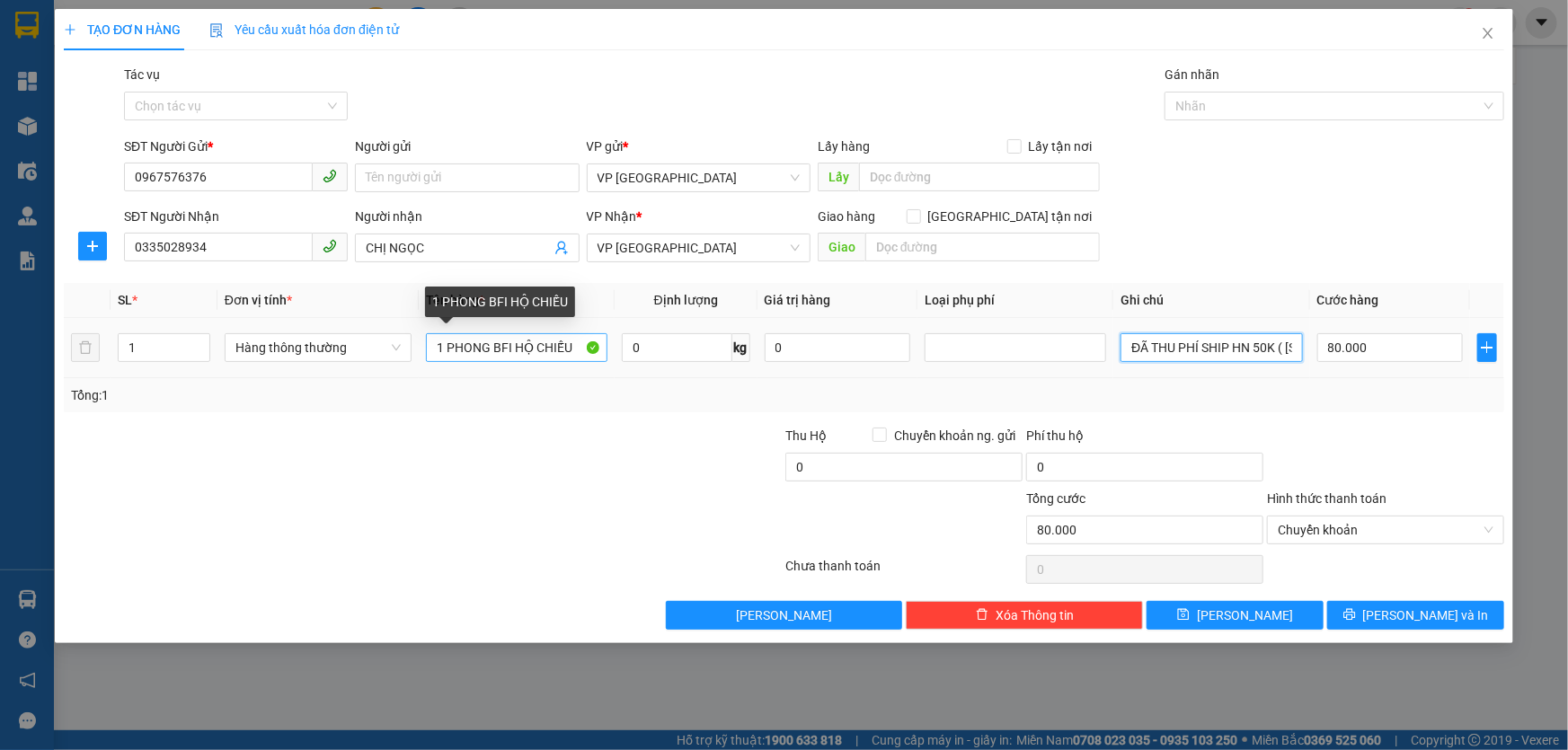
type input "ĐÃ THU PHÍ SHIP HN 50K ( [STREET_ADDRESS])"
click at [507, 348] on input "1 PHONG BFI HỘ CHIẾU" at bounding box center [516, 347] width 182 height 29
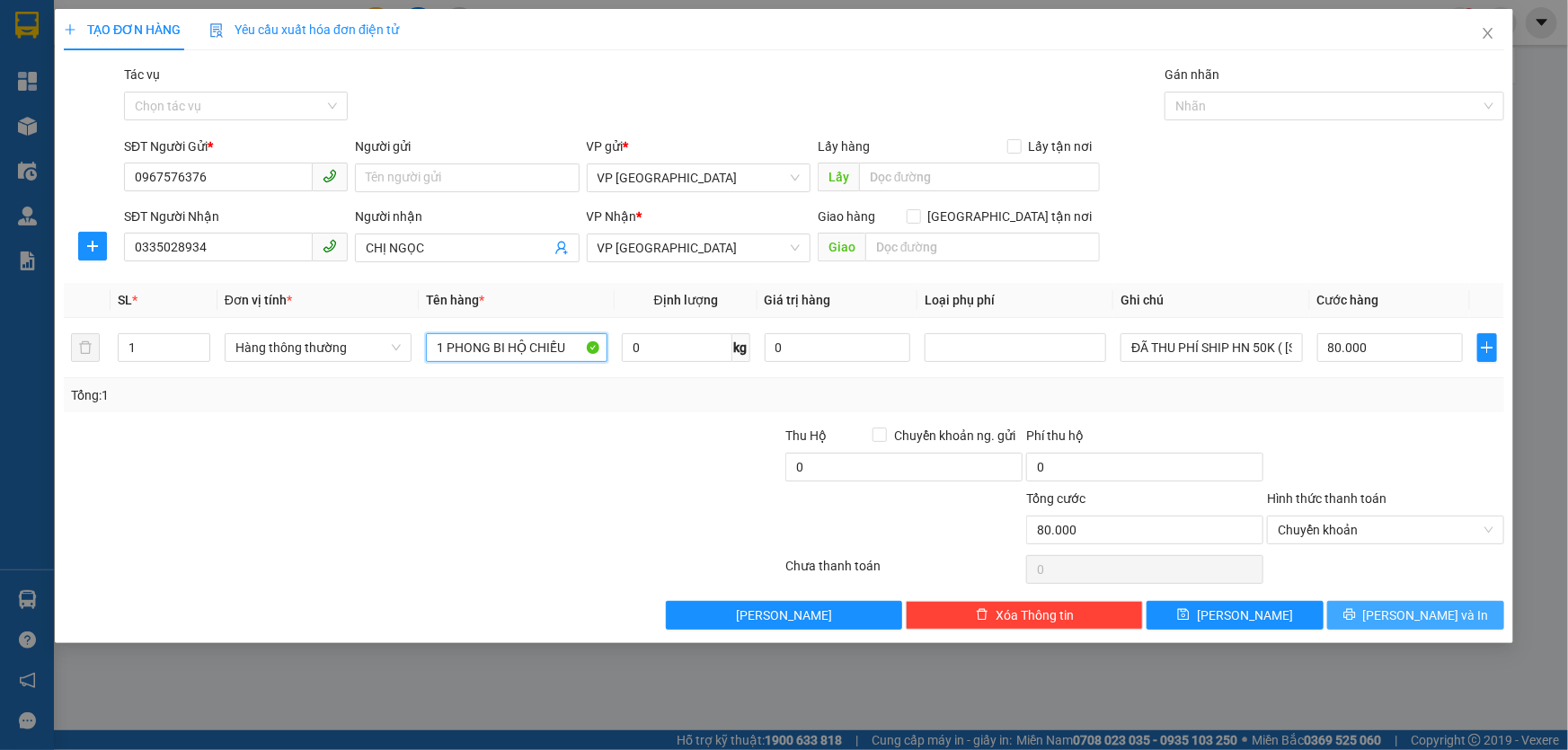
type input "1 PHONG BI HỘ CHIẾU"
click at [1365, 616] on button "[PERSON_NAME] và In" at bounding box center [1416, 615] width 177 height 29
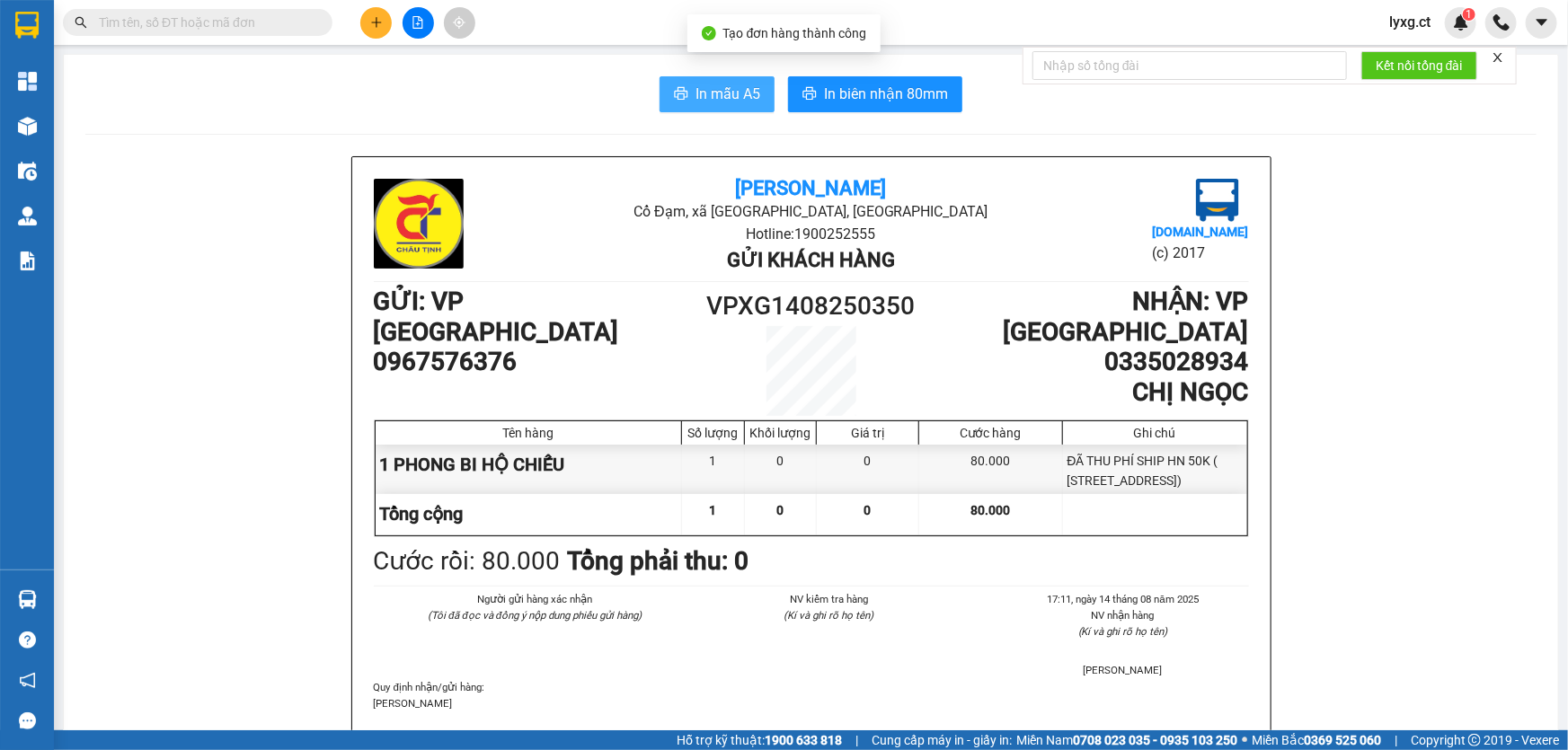
click at [712, 97] on span "In mẫu A5" at bounding box center [728, 94] width 65 height 23
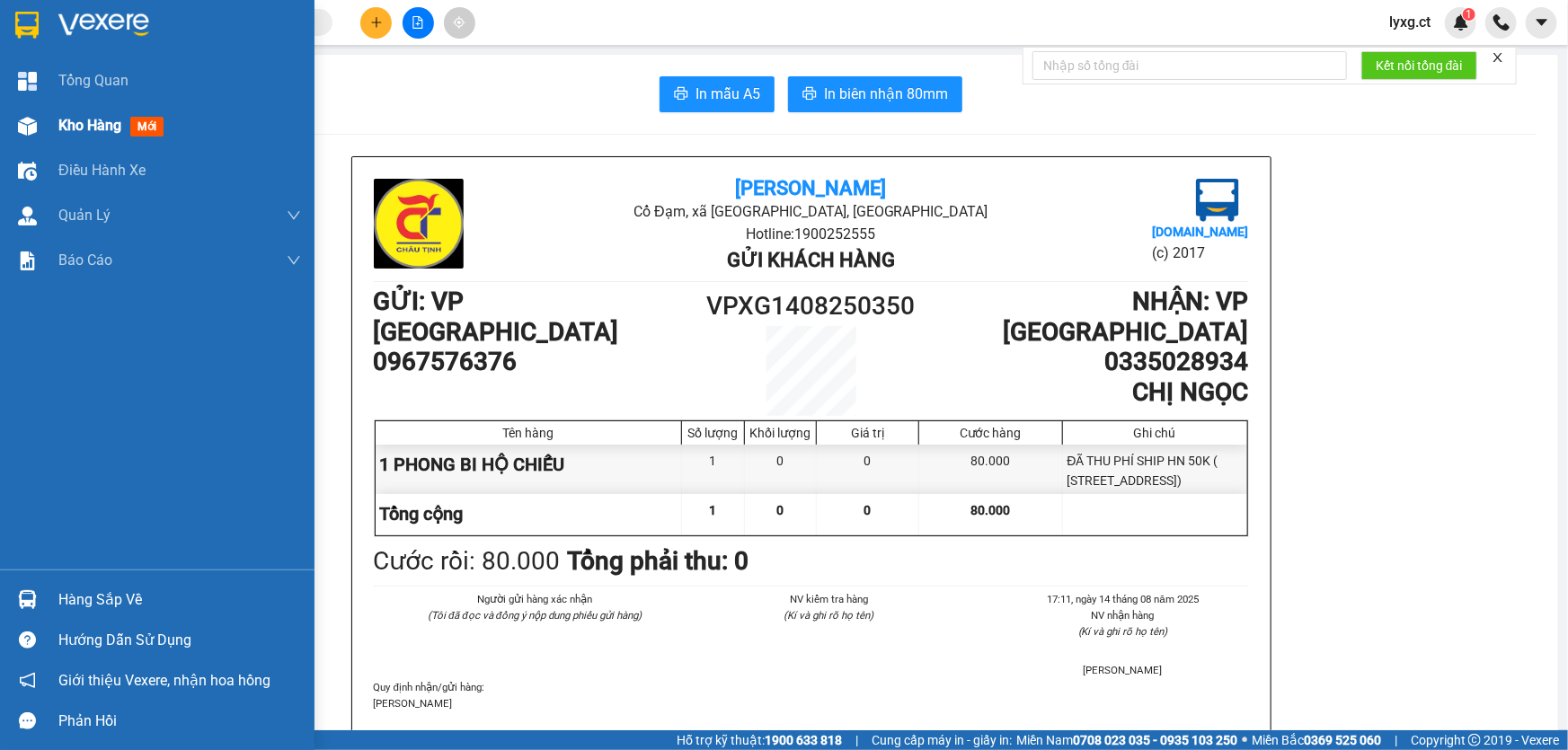
click at [107, 130] on span "Kho hàng" at bounding box center [89, 125] width 63 height 17
